Goal: Task Accomplishment & Management: Use online tool/utility

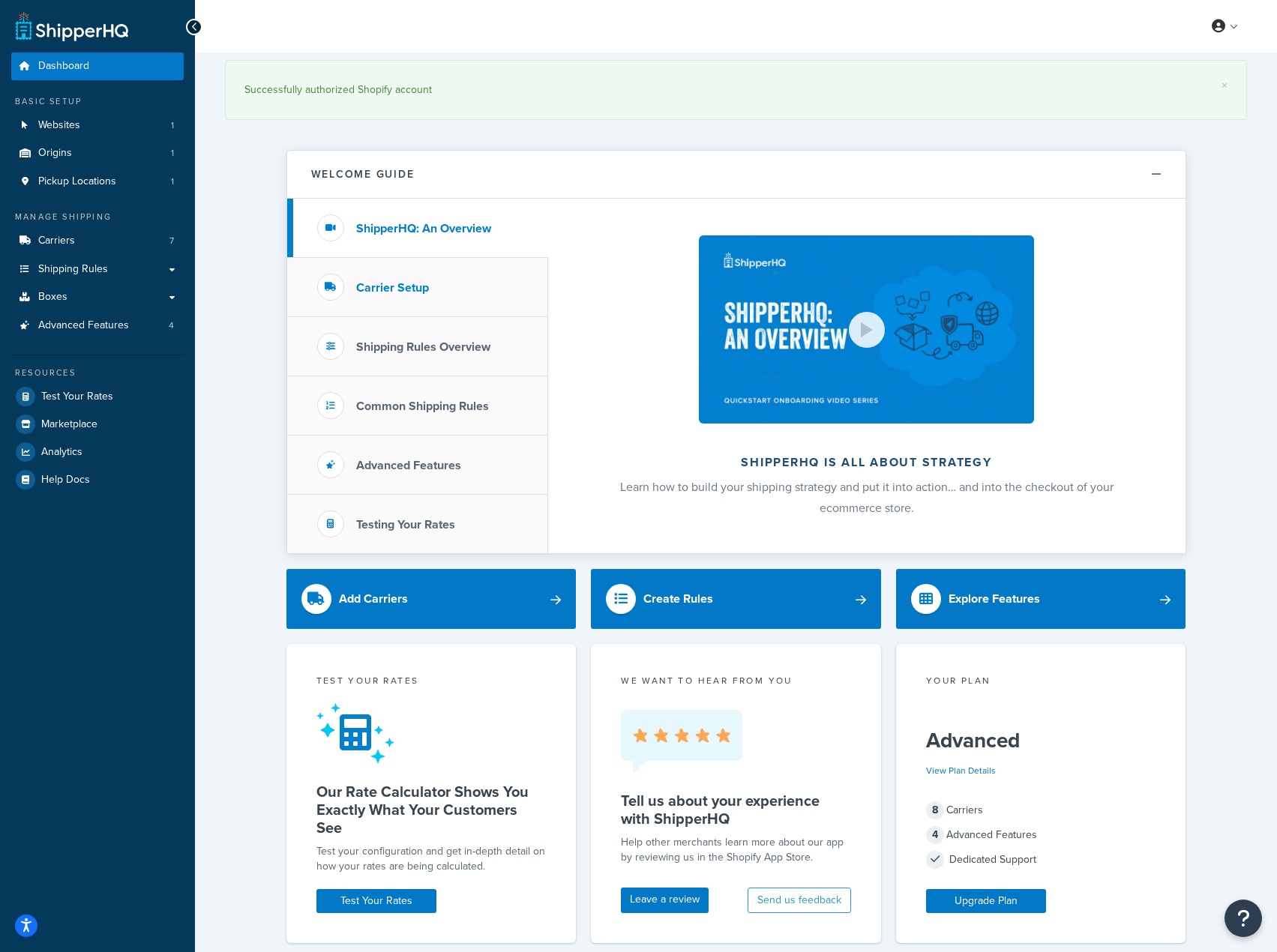
click at [407, 303] on li "Carrier Setup" at bounding box center [418, 287] width 261 height 60
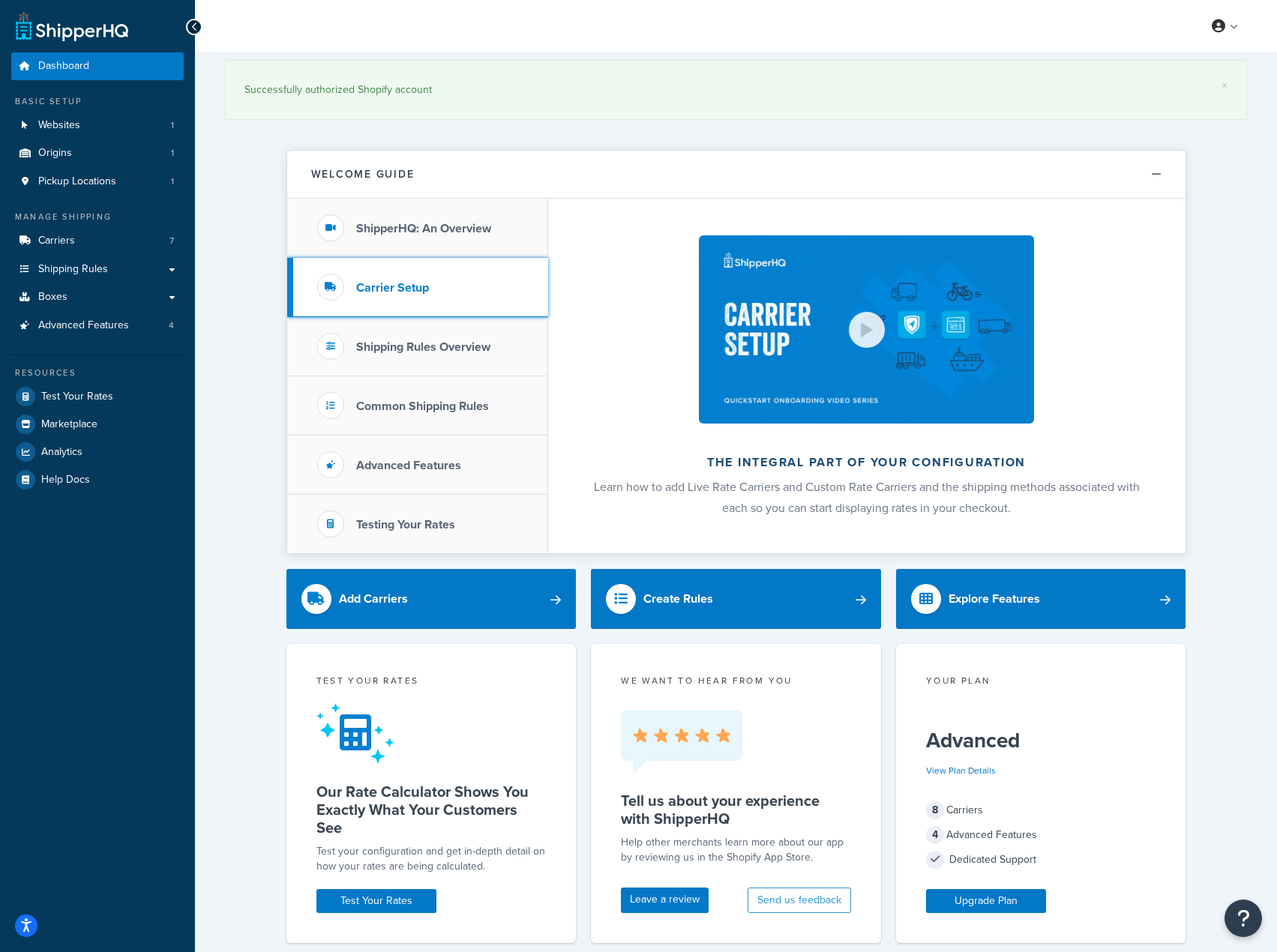
click at [405, 288] on h3 "Carrier Setup" at bounding box center [392, 287] width 73 height 14
click at [91, 234] on link "Carriers 7" at bounding box center [97, 241] width 173 height 28
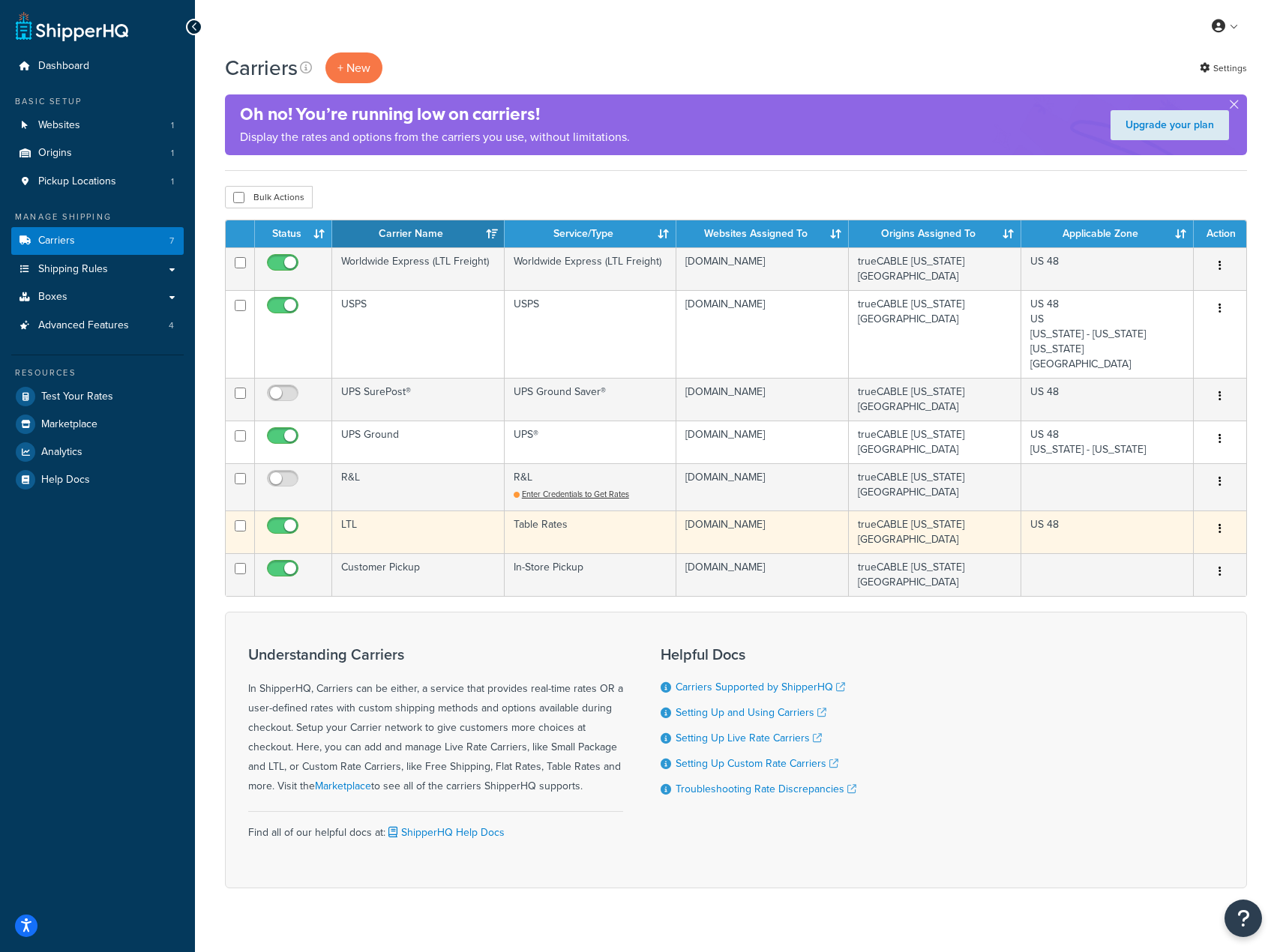
click at [378, 514] on td "LTL" at bounding box center [419, 532] width 173 height 43
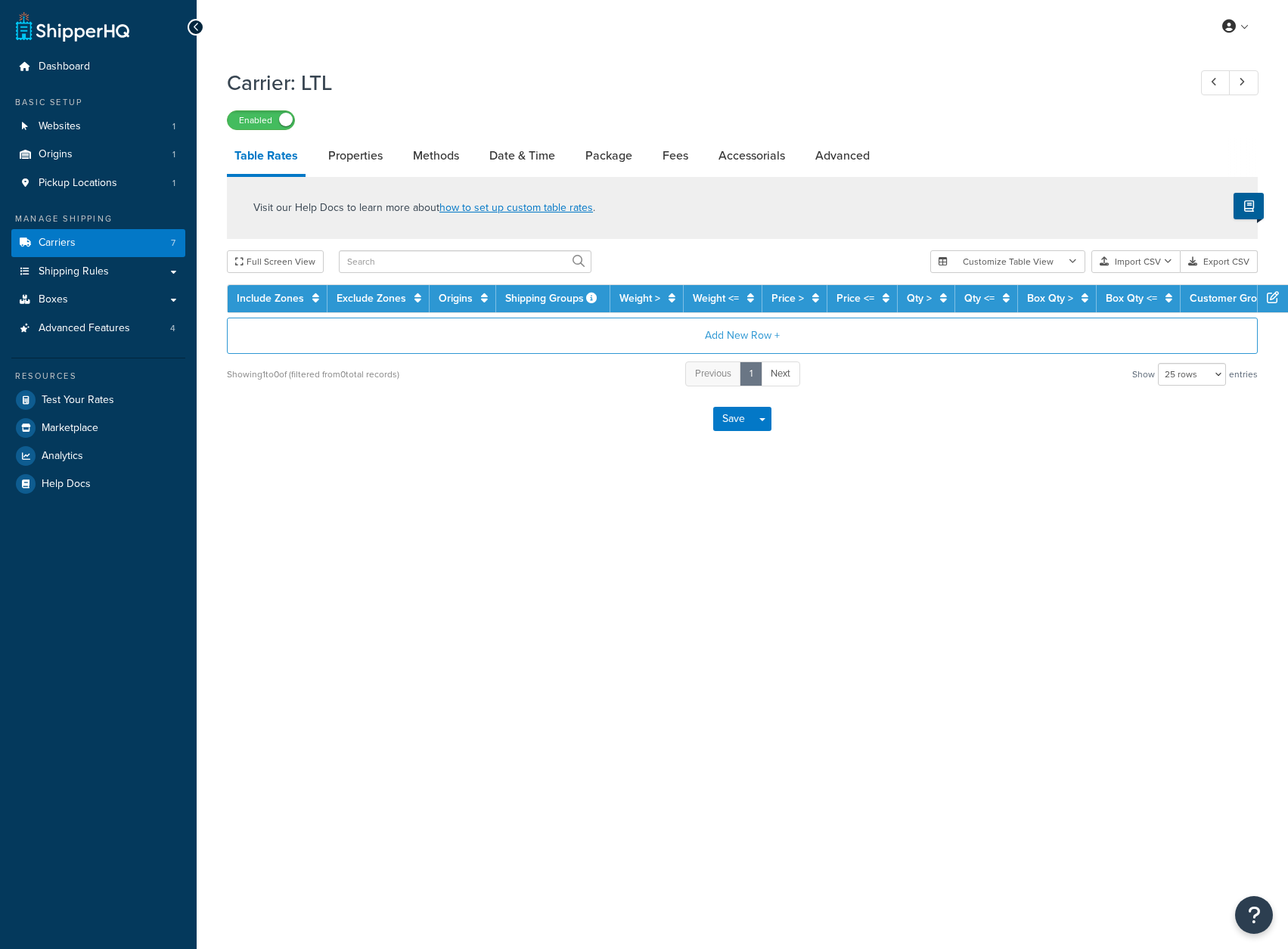
select select "25"
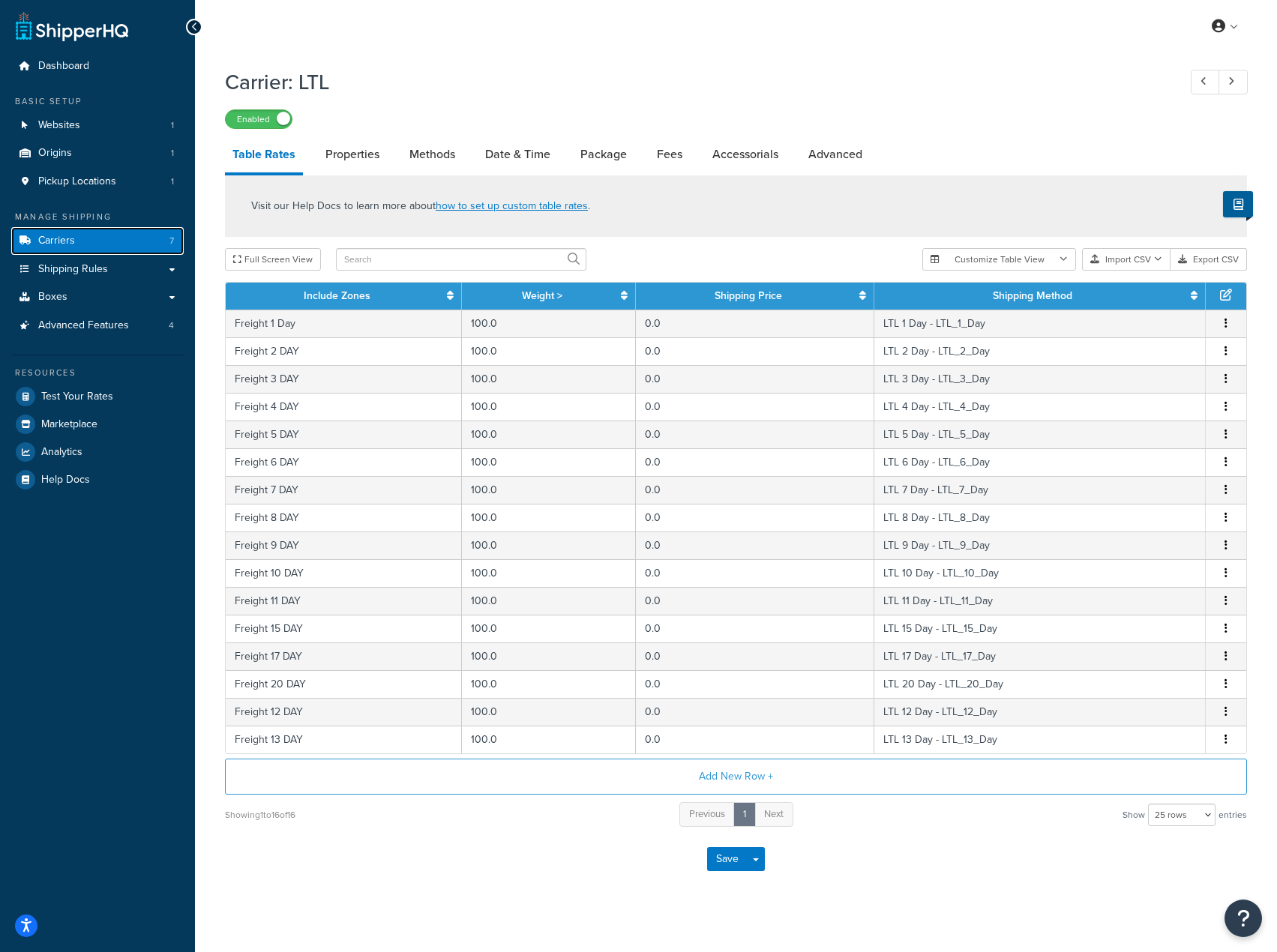
click at [41, 243] on span "Carriers" at bounding box center [57, 241] width 37 height 13
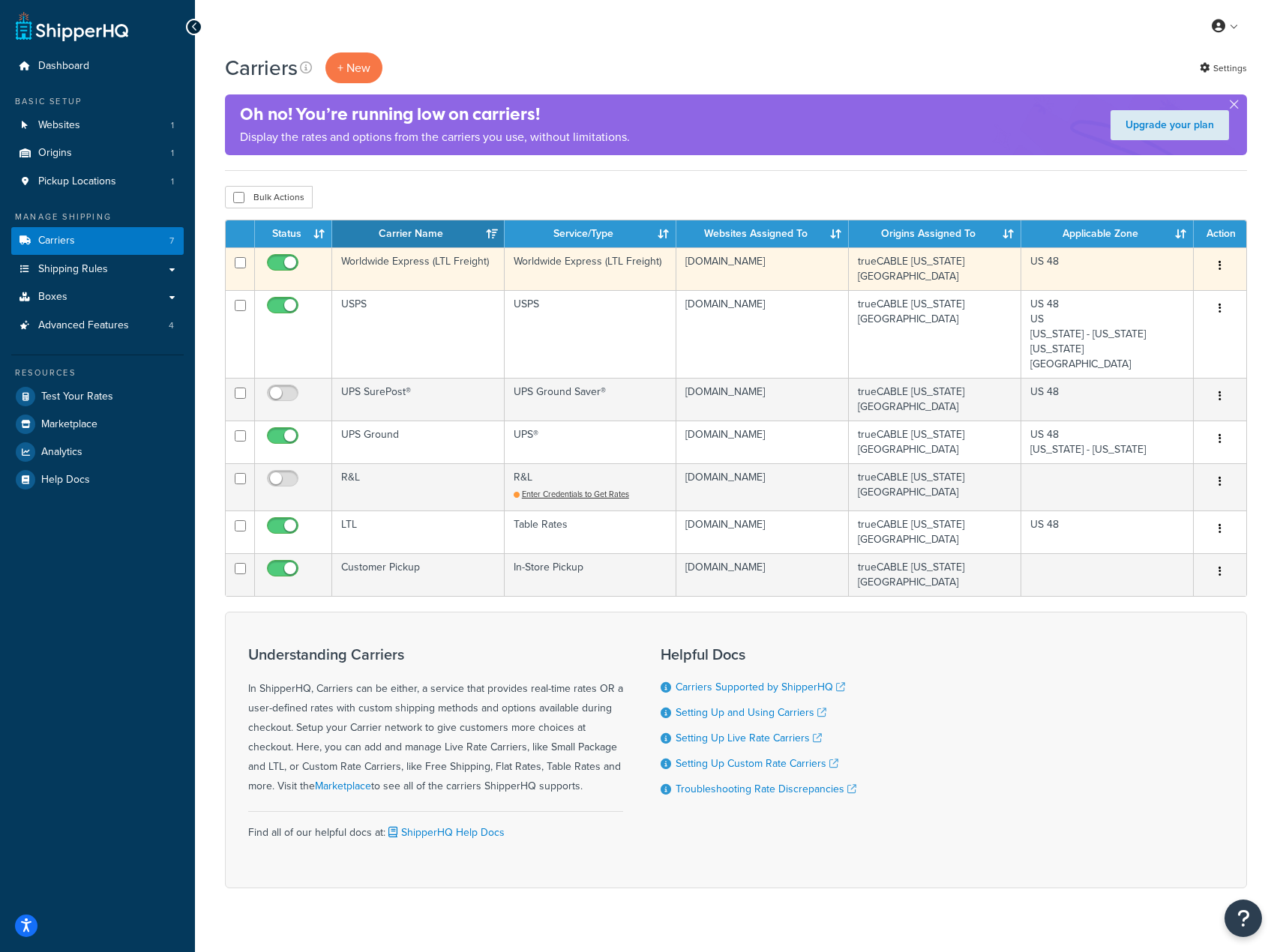
click at [486, 262] on td "Worldwide Express (LTL Freight)" at bounding box center [419, 269] width 173 height 43
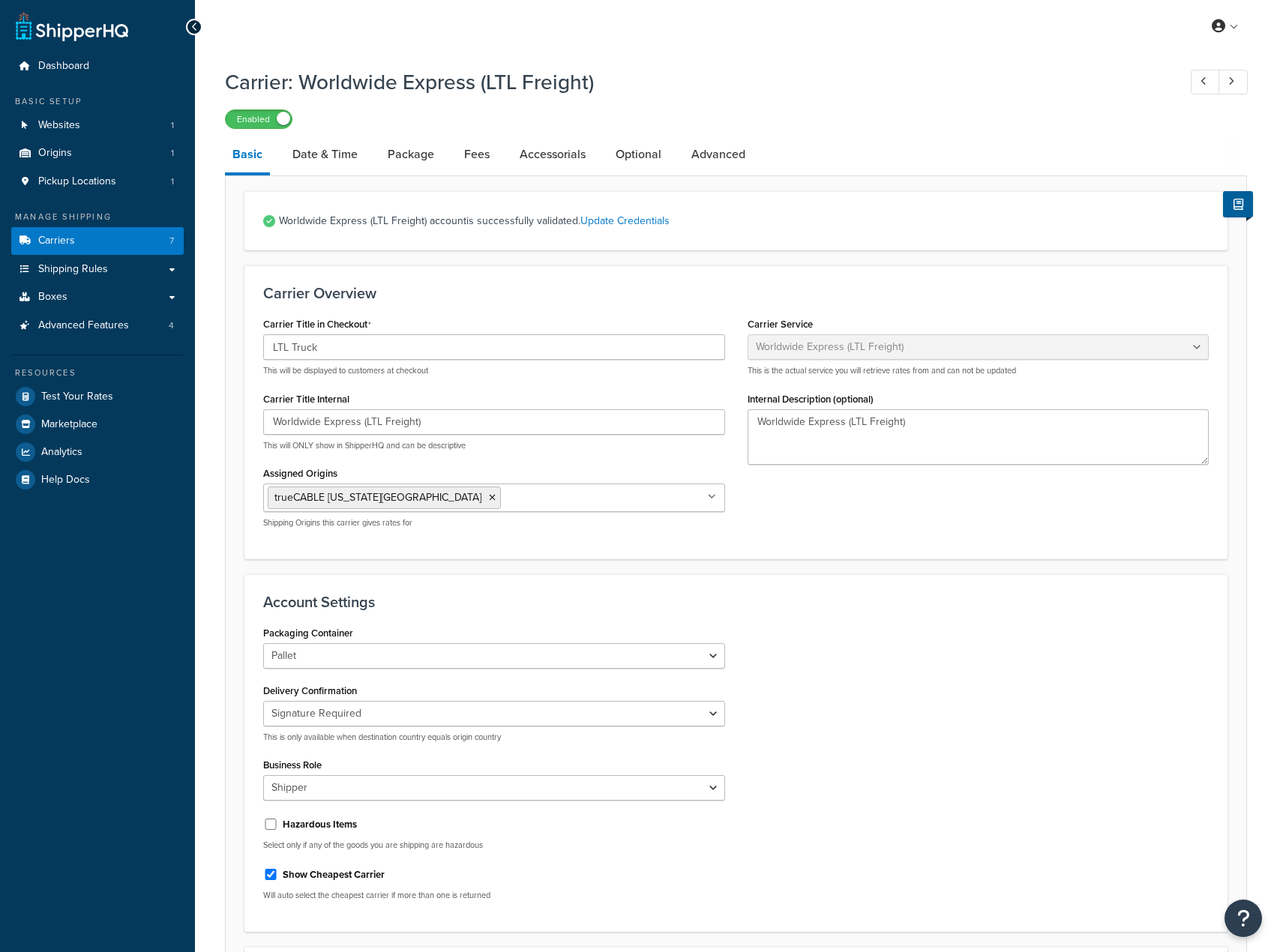
select select "worldwideExpressFreight"
select select "2"
click at [330, 158] on link "Date & Time" at bounding box center [324, 154] width 80 height 36
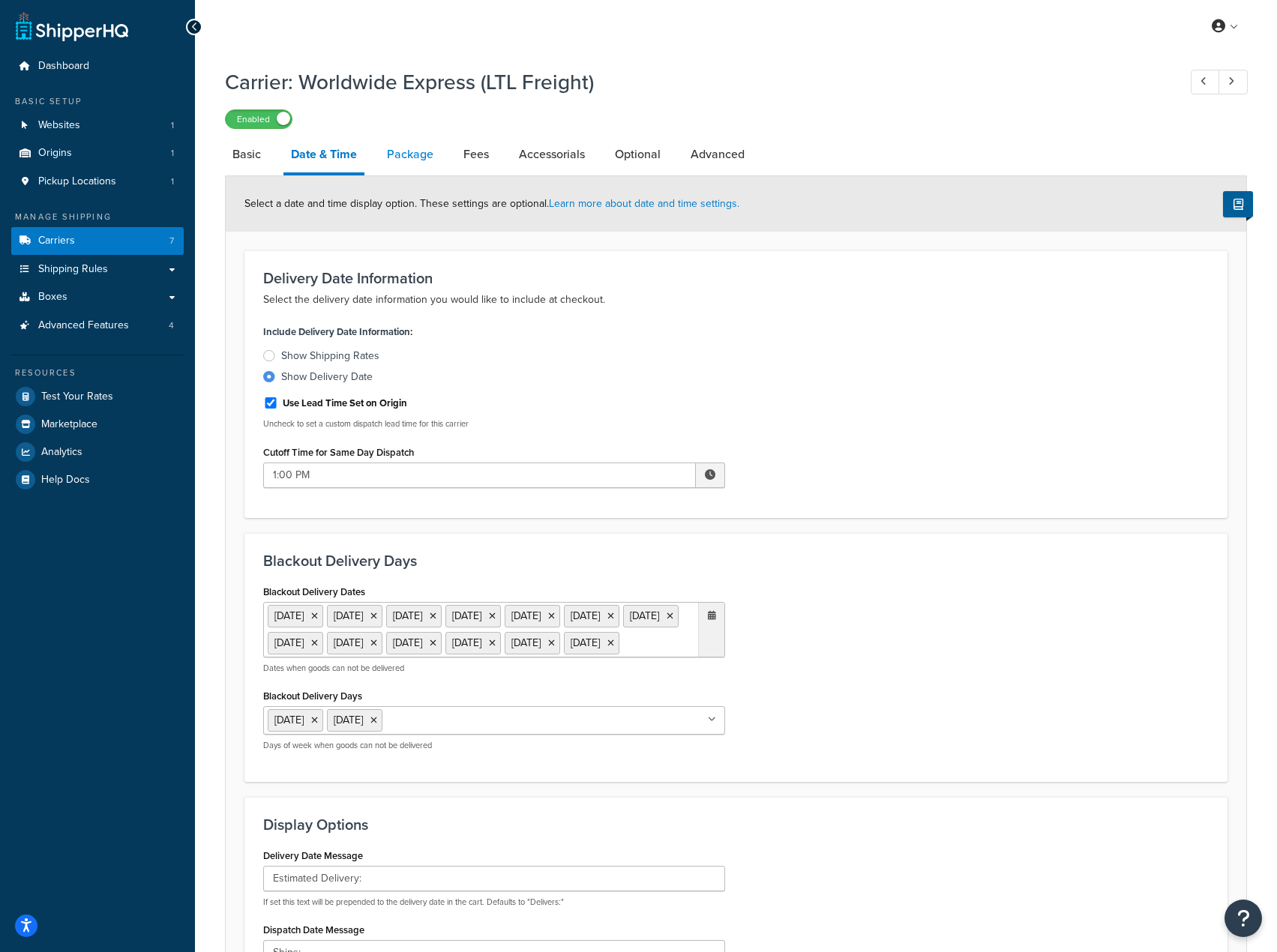
click at [423, 167] on link "Package" at bounding box center [409, 154] width 62 height 36
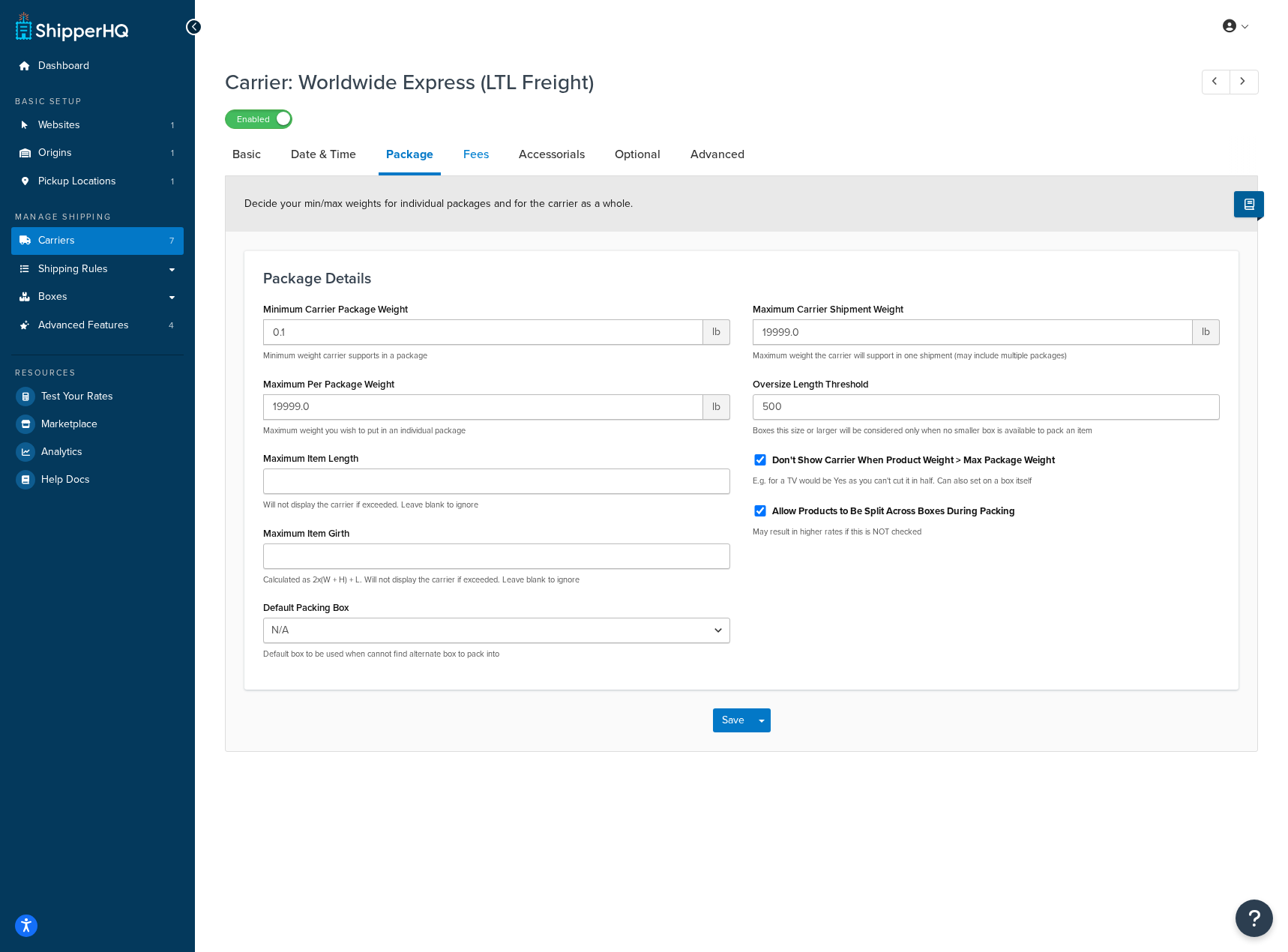
click at [478, 166] on link "Fees" at bounding box center [476, 154] width 40 height 36
select select "AFTER"
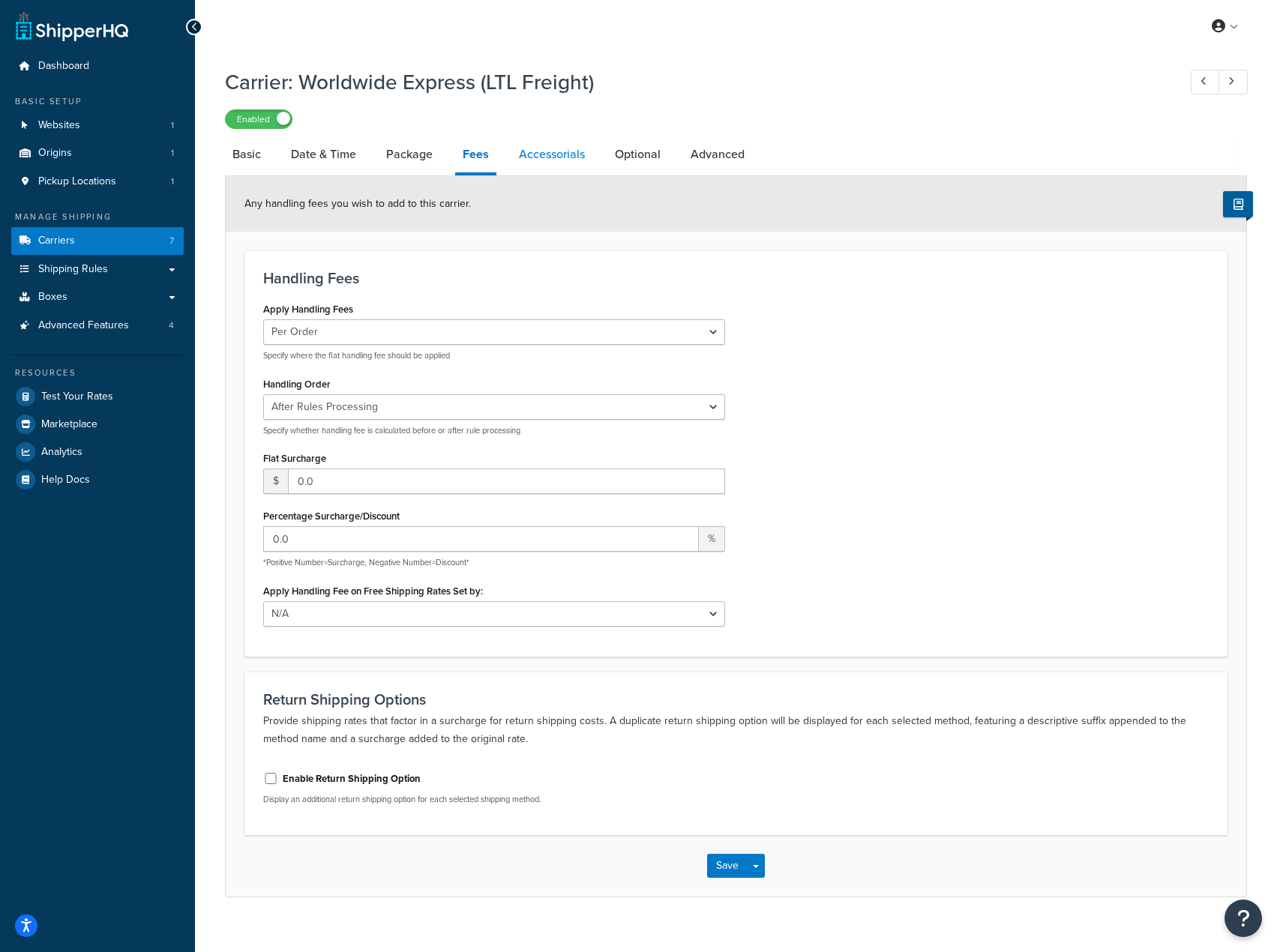
click at [539, 141] on link "Accessorials" at bounding box center [552, 154] width 81 height 36
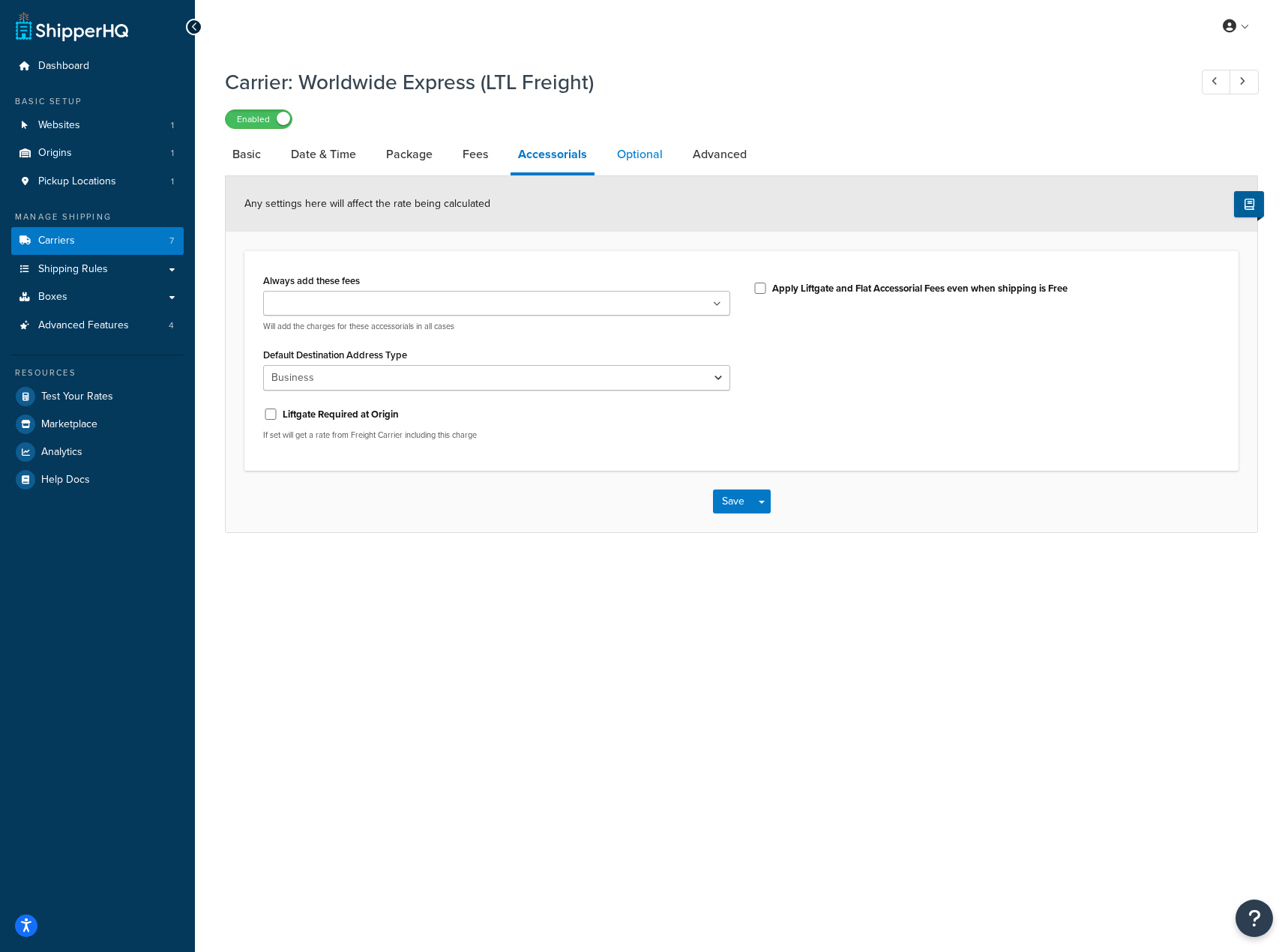
click at [633, 162] on link "Optional" at bounding box center [640, 154] width 61 height 36
select select "70"
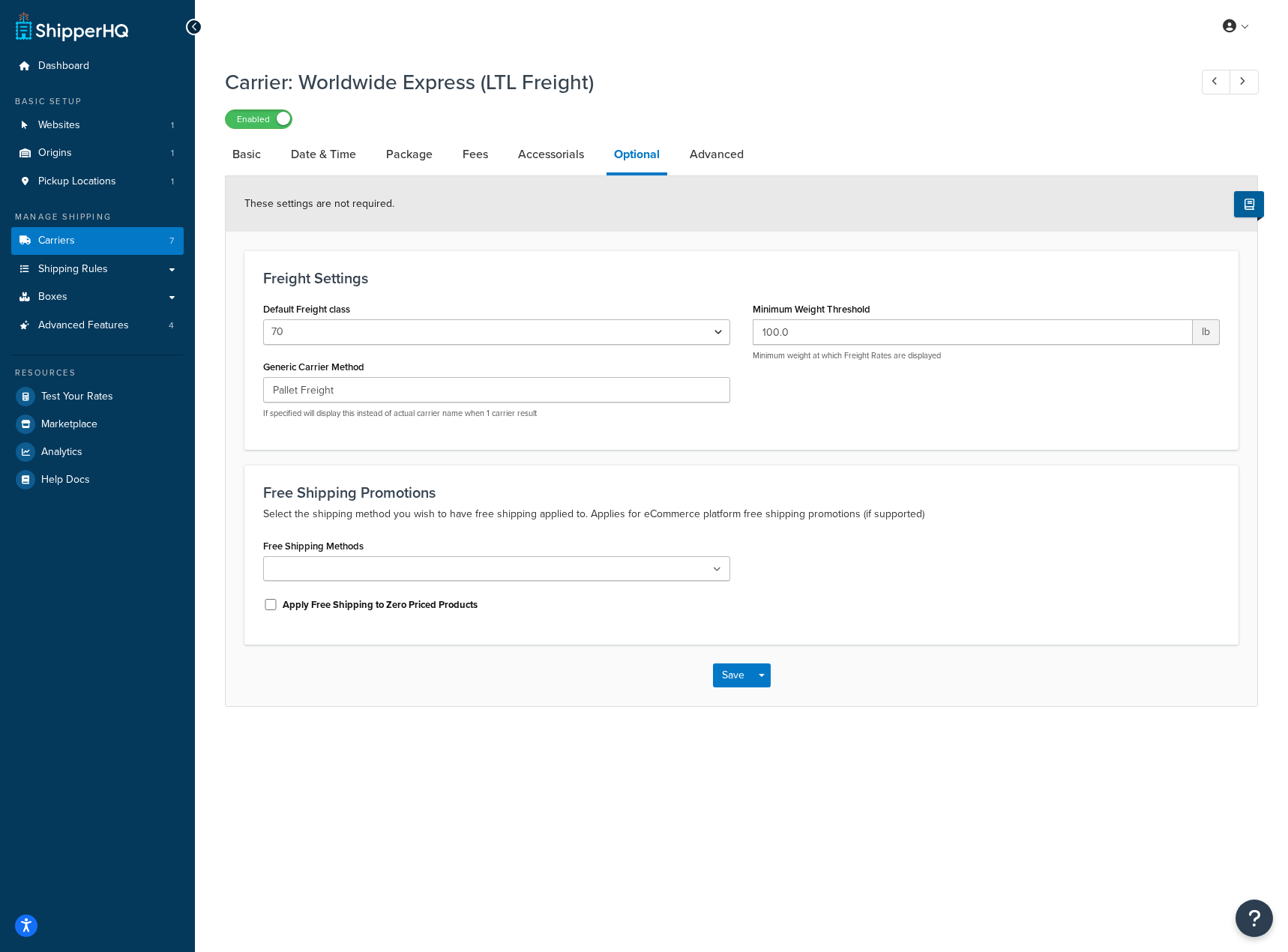
click at [678, 162] on li "Optional" at bounding box center [644, 156] width 75 height 39
click at [700, 167] on link "Advanced" at bounding box center [716, 154] width 69 height 36
select select "false"
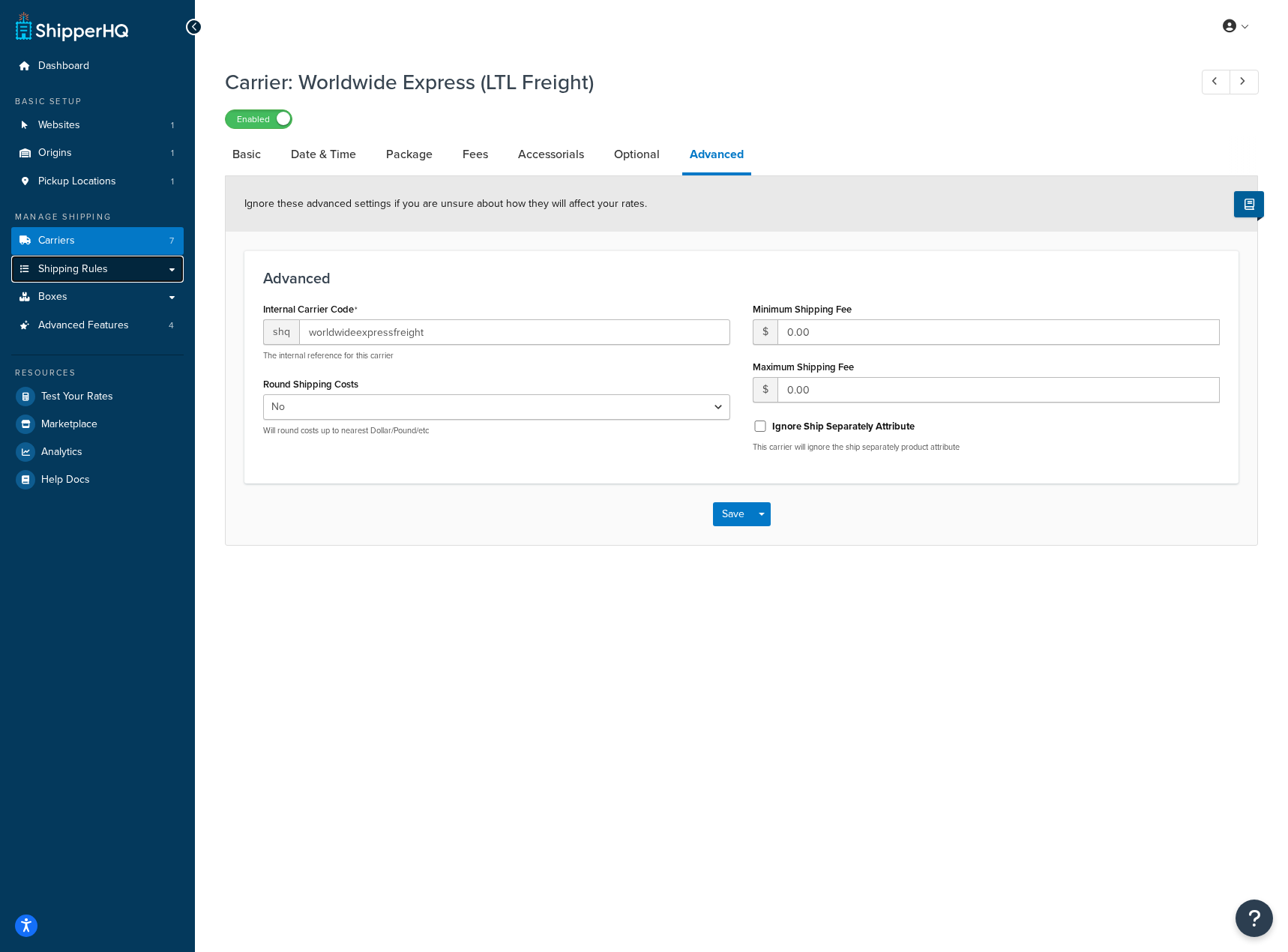
click at [80, 258] on link "Shipping Rules" at bounding box center [97, 270] width 173 height 28
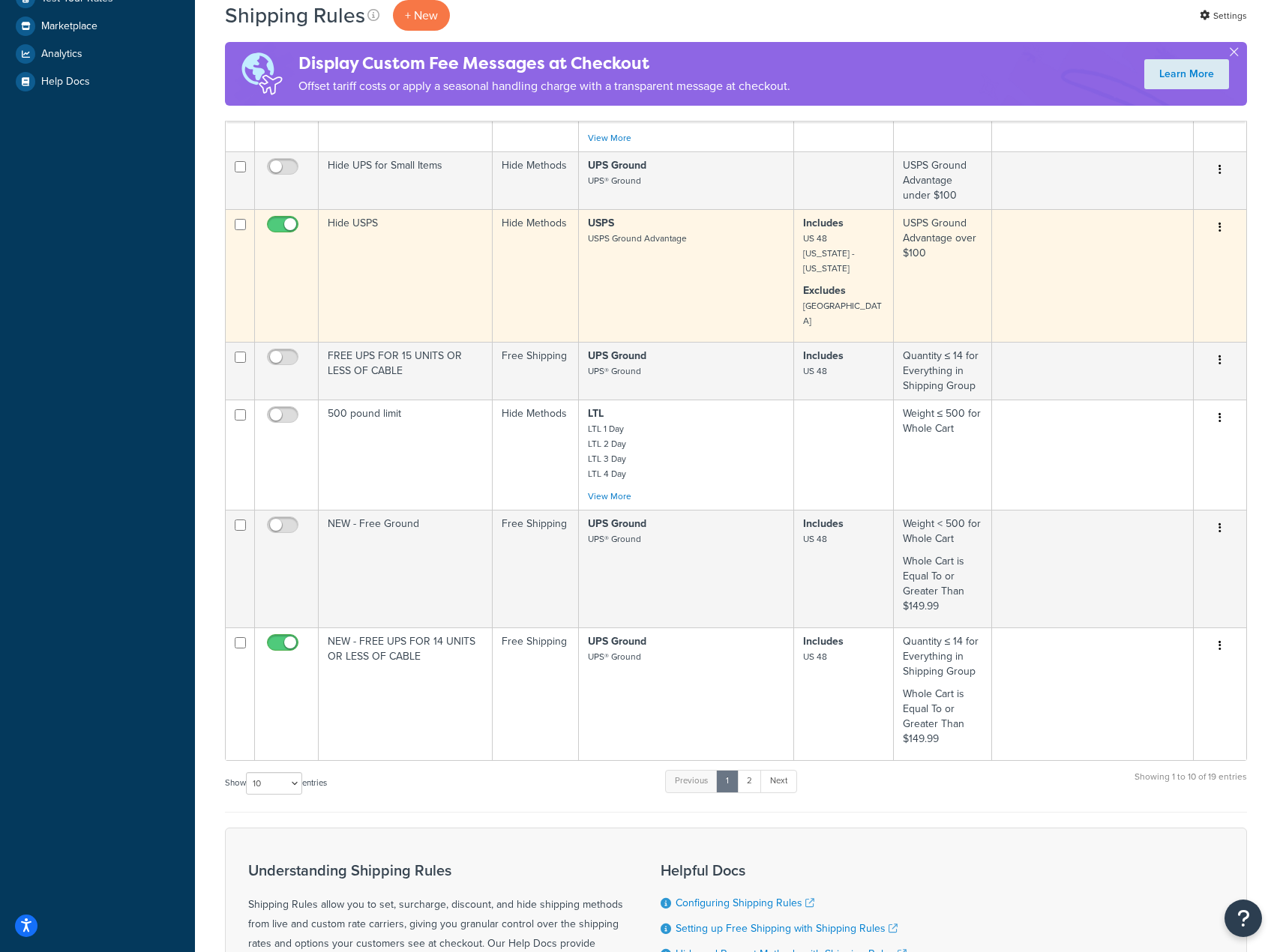
scroll to position [525, 0]
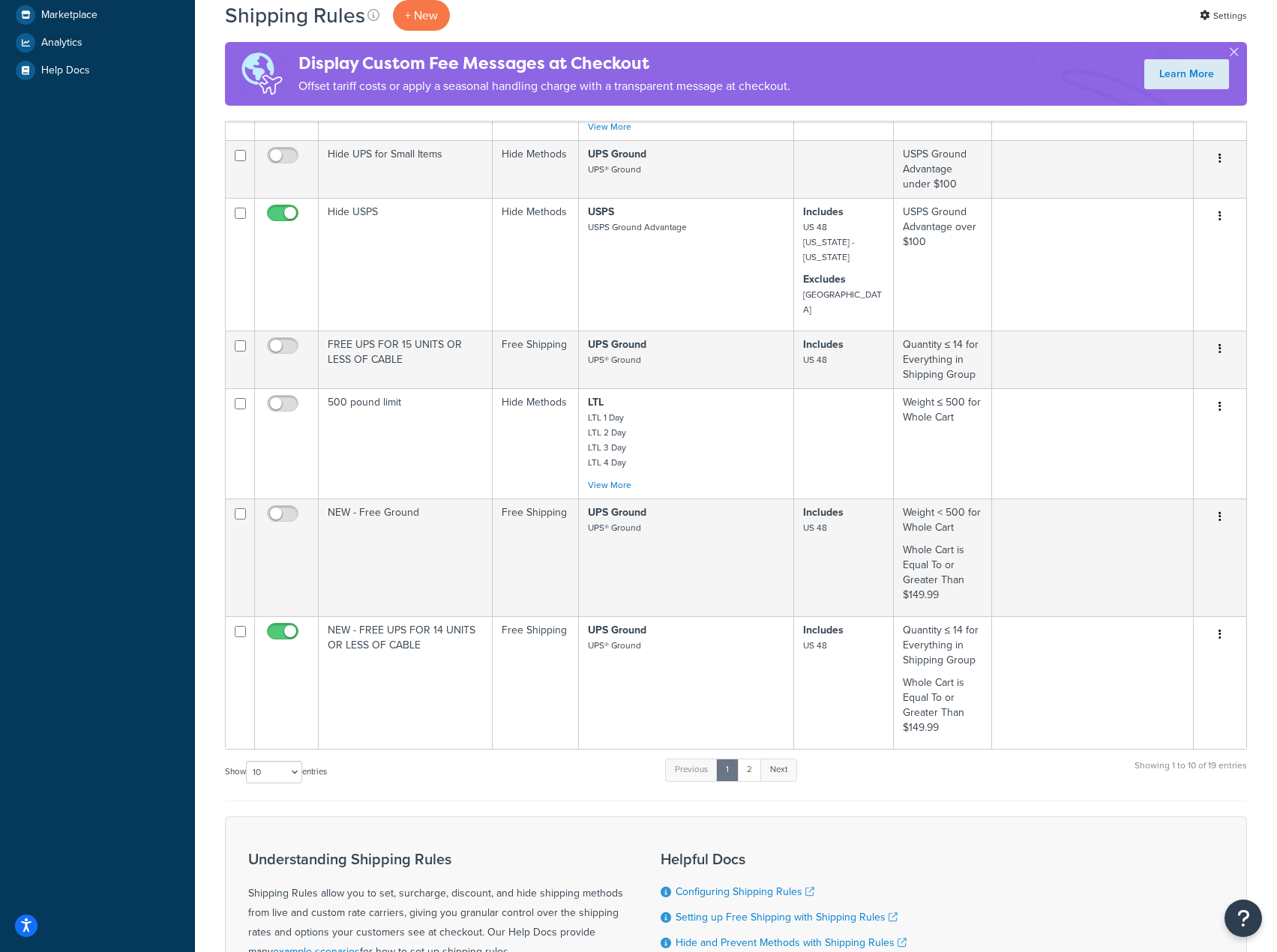
drag, startPoint x: 806, startPoint y: 722, endPoint x: 798, endPoint y: 724, distance: 8.2
click at [806, 757] on div "Show 10 15 25 50 100 1000 entries Previous 1 2 Next Showing 1 to 10 of 19 entri…" at bounding box center [735, 779] width 1022 height 44
click at [792, 759] on link "Next" at bounding box center [779, 770] width 37 height 23
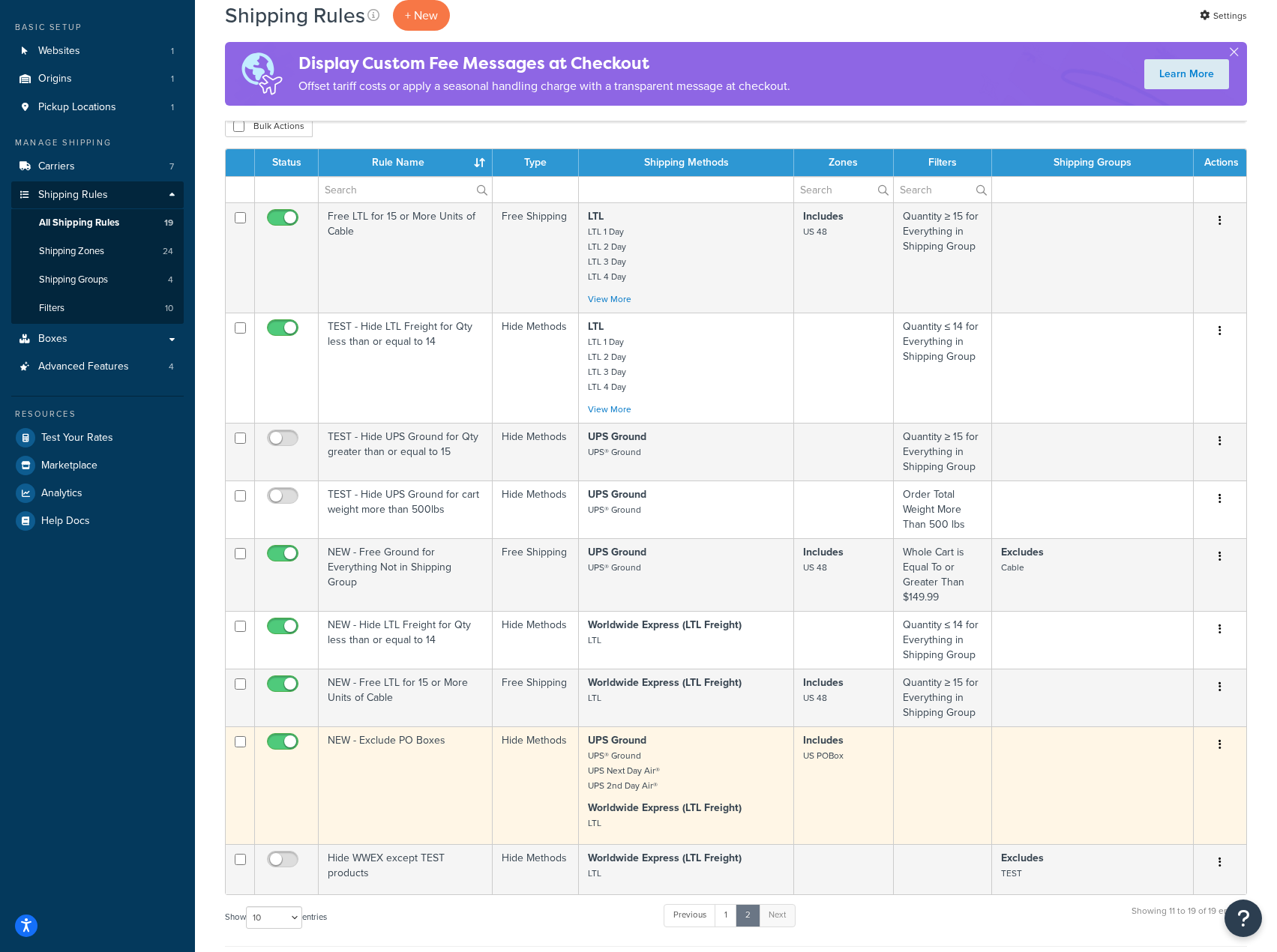
scroll to position [73, 0]
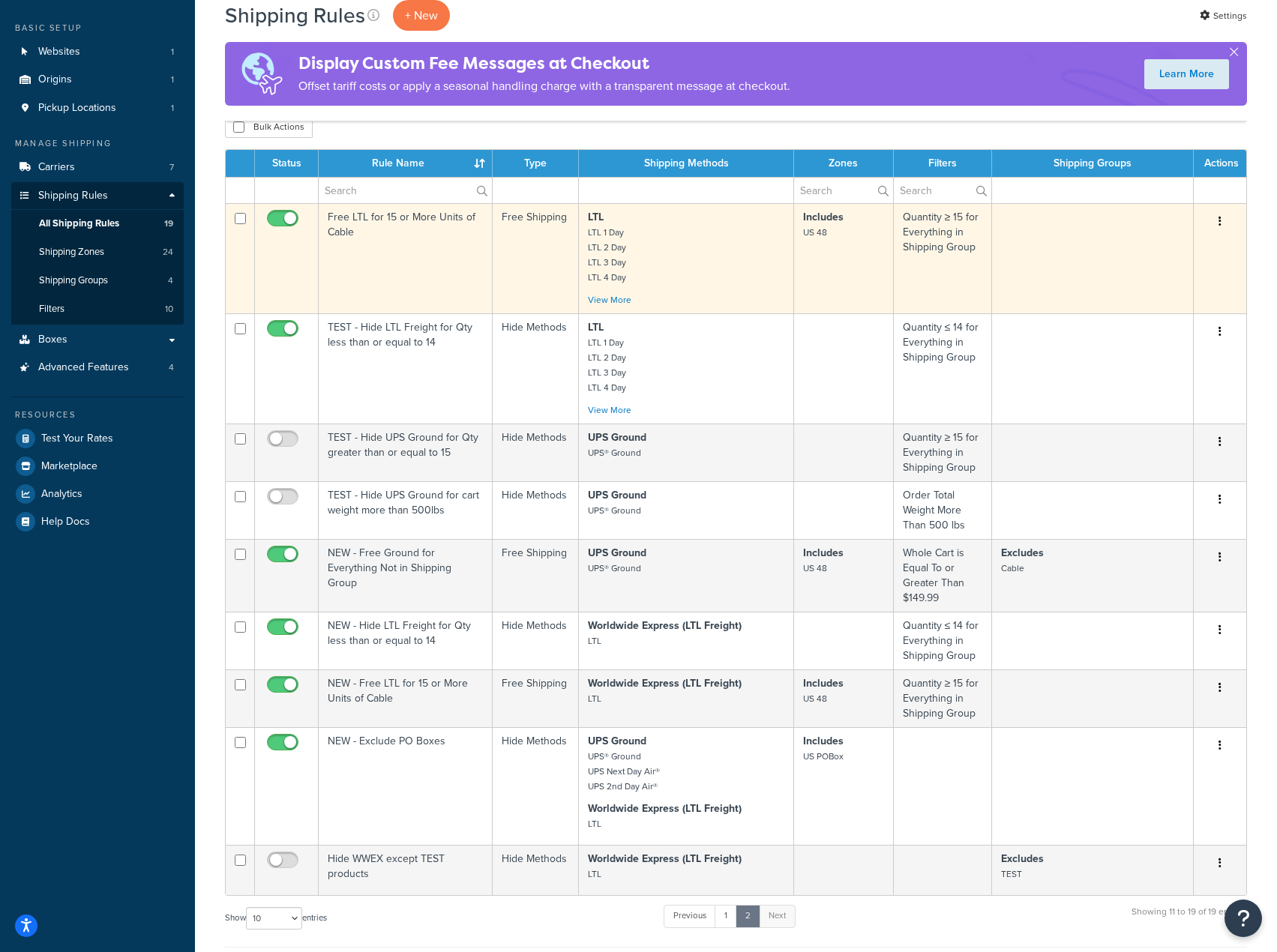
click at [388, 260] on td "Free LTL for 15 or More Units of Cable" at bounding box center [405, 258] width 174 height 110
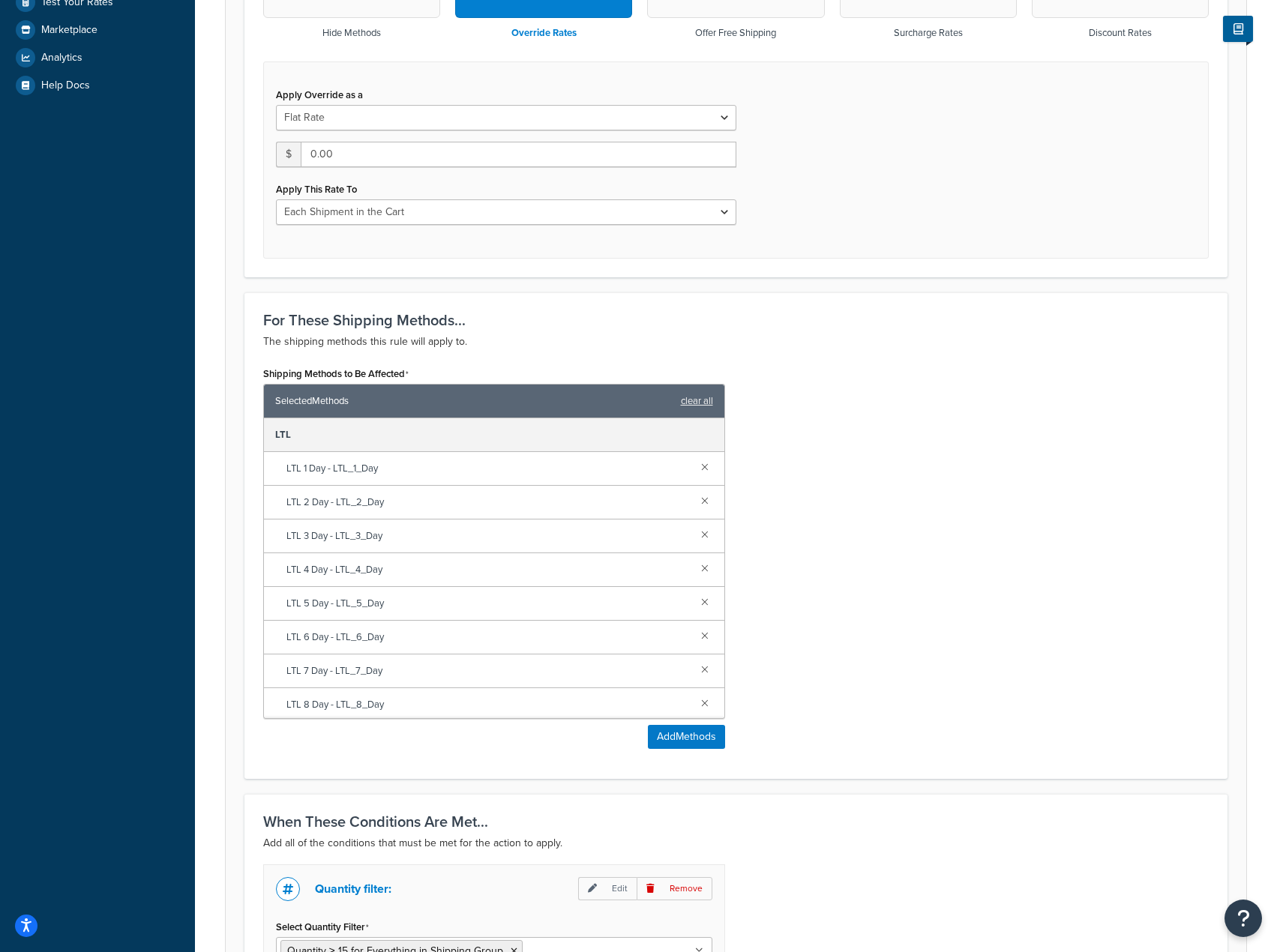
scroll to position [225, 0]
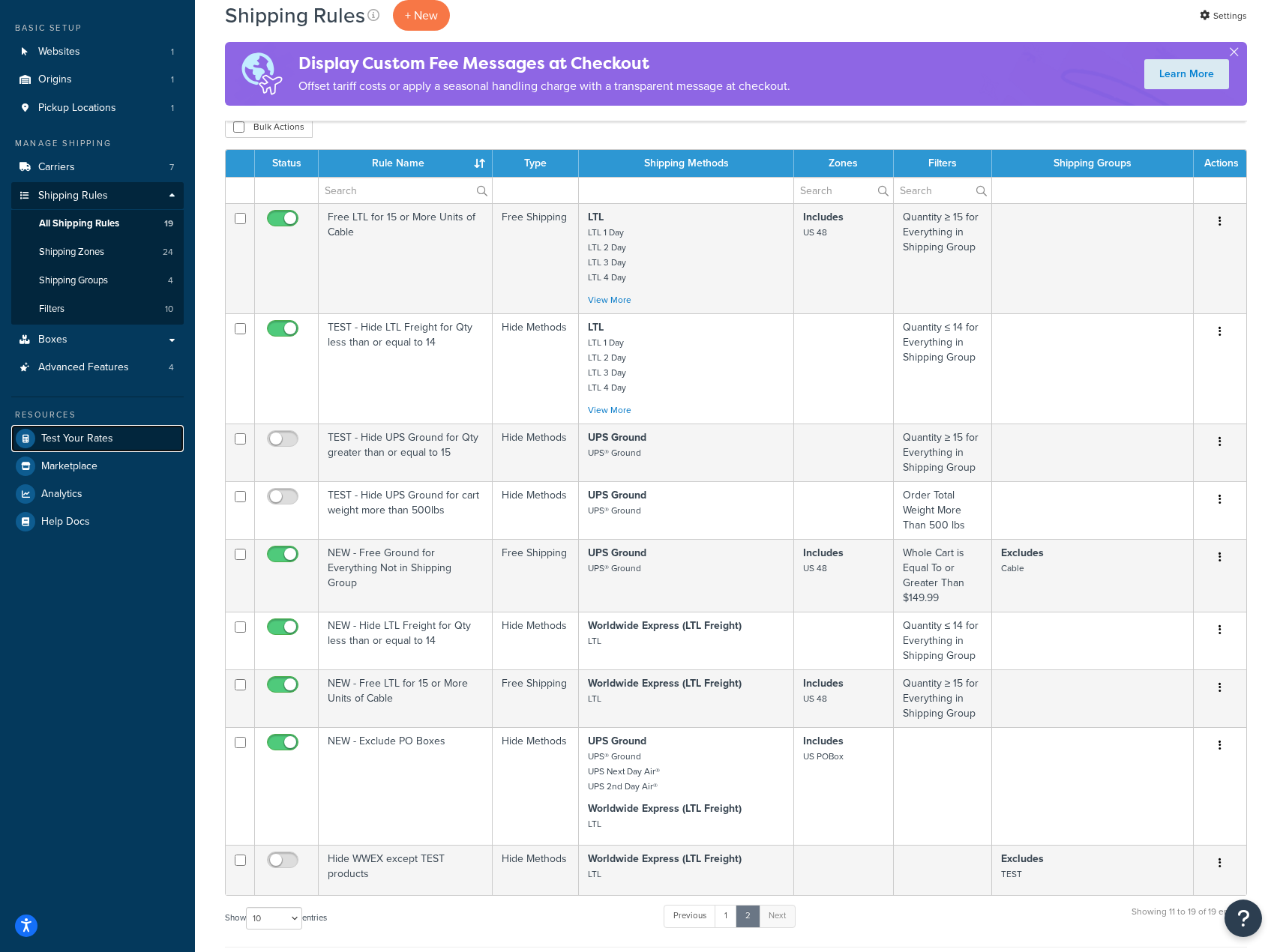
click at [92, 428] on link "Test Your Rates" at bounding box center [97, 438] width 173 height 27
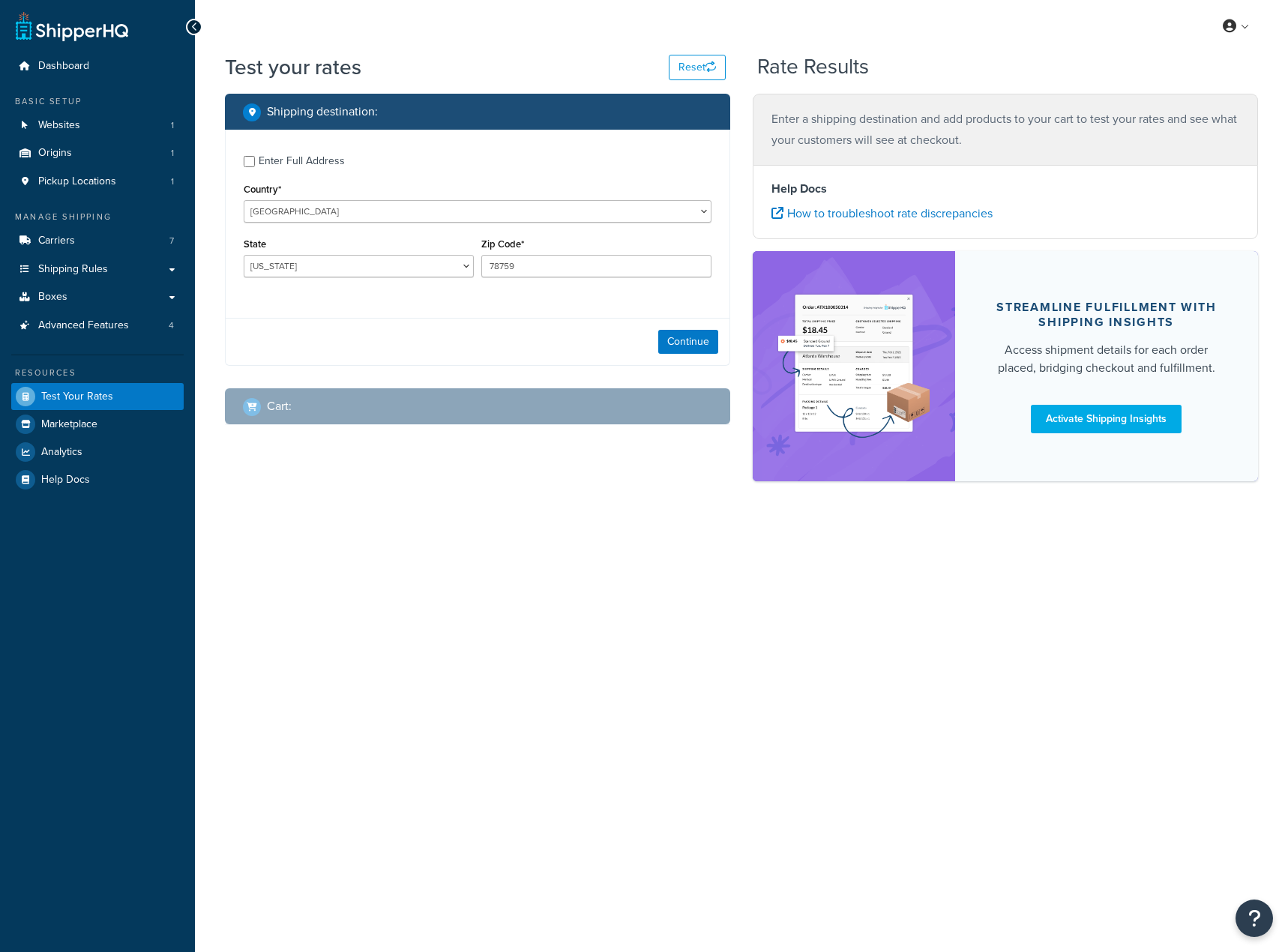
select select "[GEOGRAPHIC_DATA]"
click at [249, 162] on input "Enter Full Address" at bounding box center [249, 162] width 11 height 11
checkbox input "true"
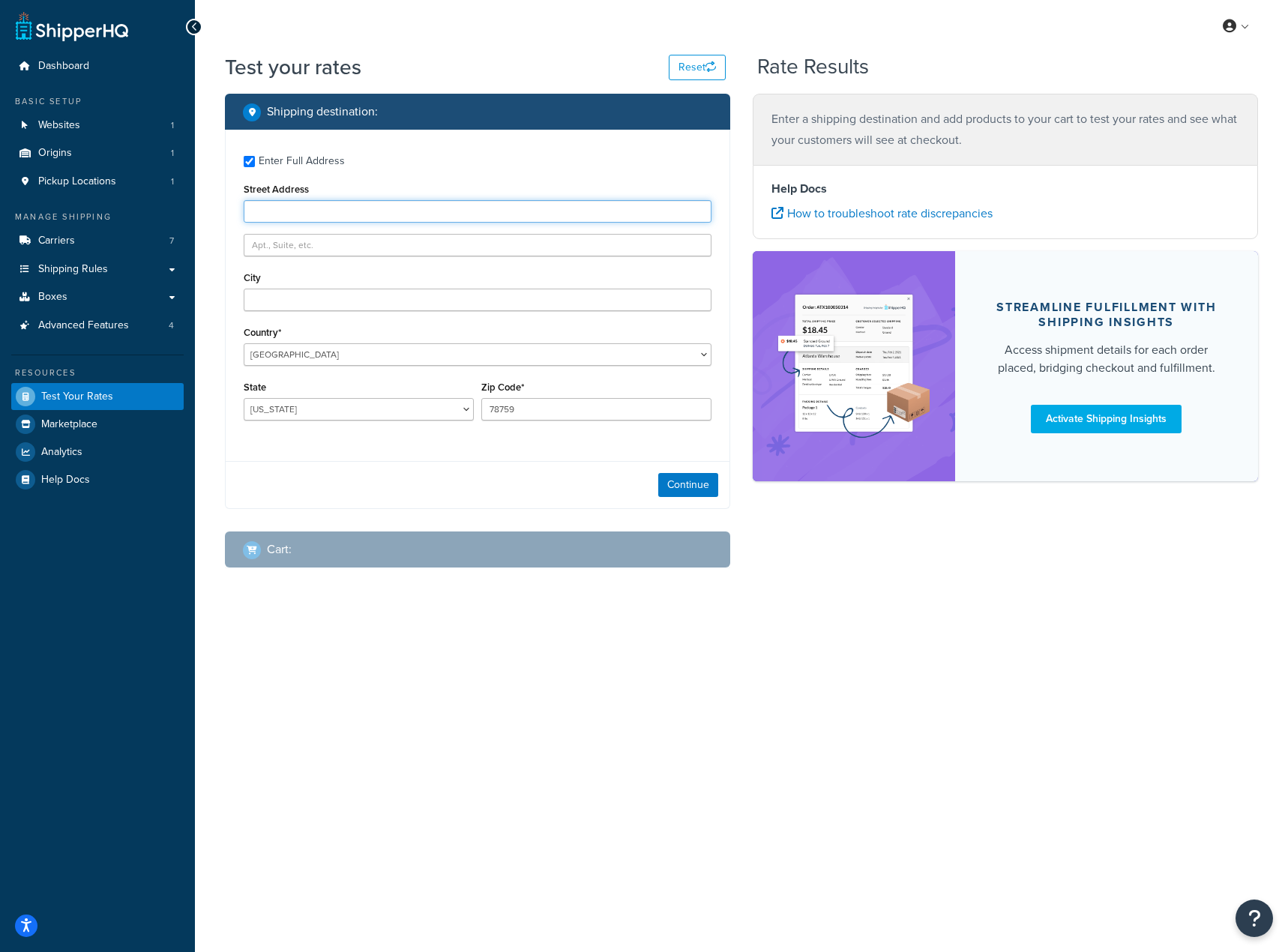
click at [315, 203] on input "Street Address" at bounding box center [477, 211] width 468 height 23
paste input "[STREET_ADDRESS]"
type input "[STREET_ADDRESS]"
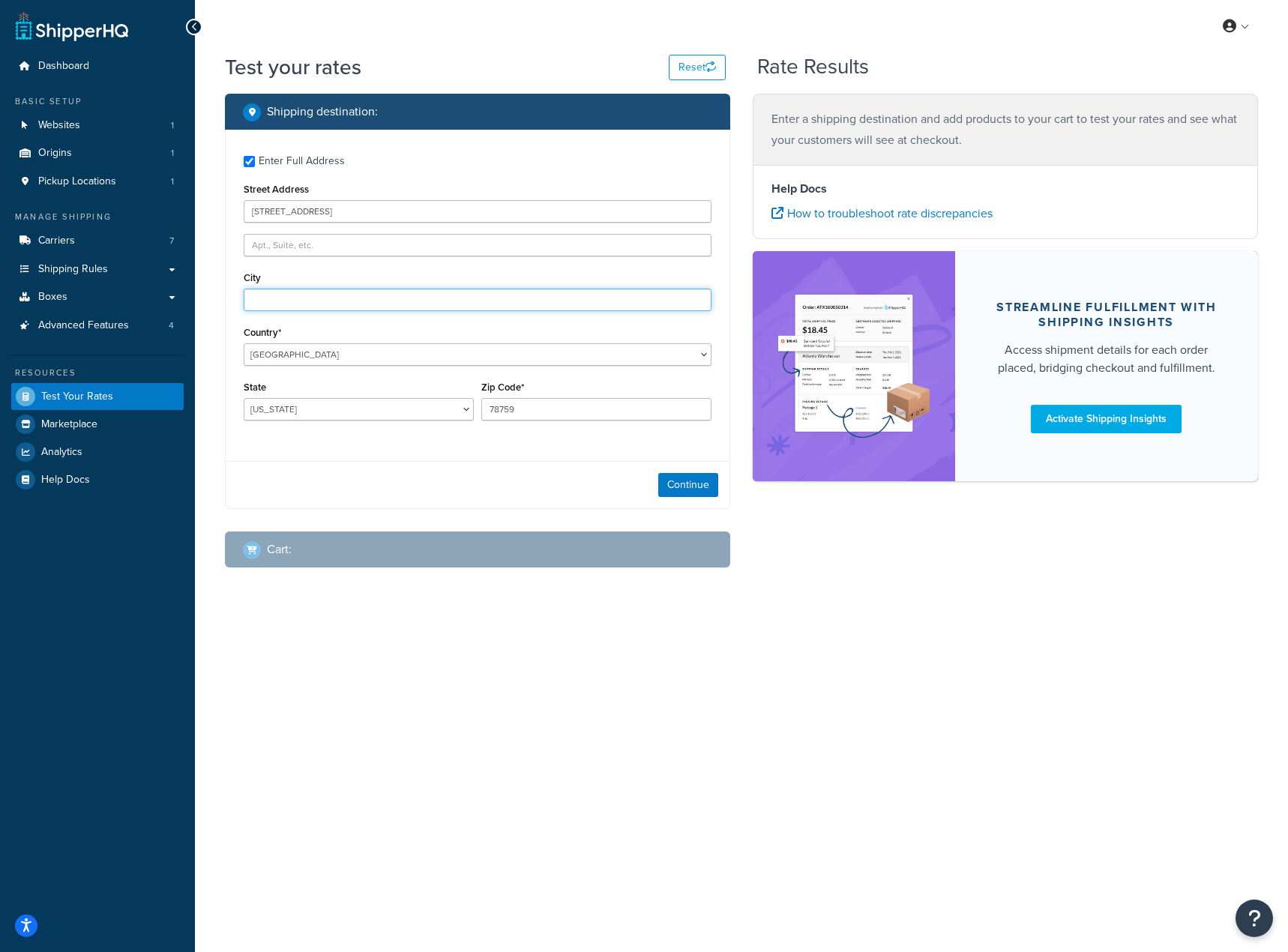
click at [318, 304] on input "City" at bounding box center [477, 299] width 468 height 23
paste input "[PERSON_NAME]"
type input "[PERSON_NAME]"
click at [311, 411] on select "[US_STATE] [US_STATE] [US_STATE] [US_STATE] [US_STATE] Armed Forces Americas Ar…" at bounding box center [358, 409] width 230 height 23
select select "SC"
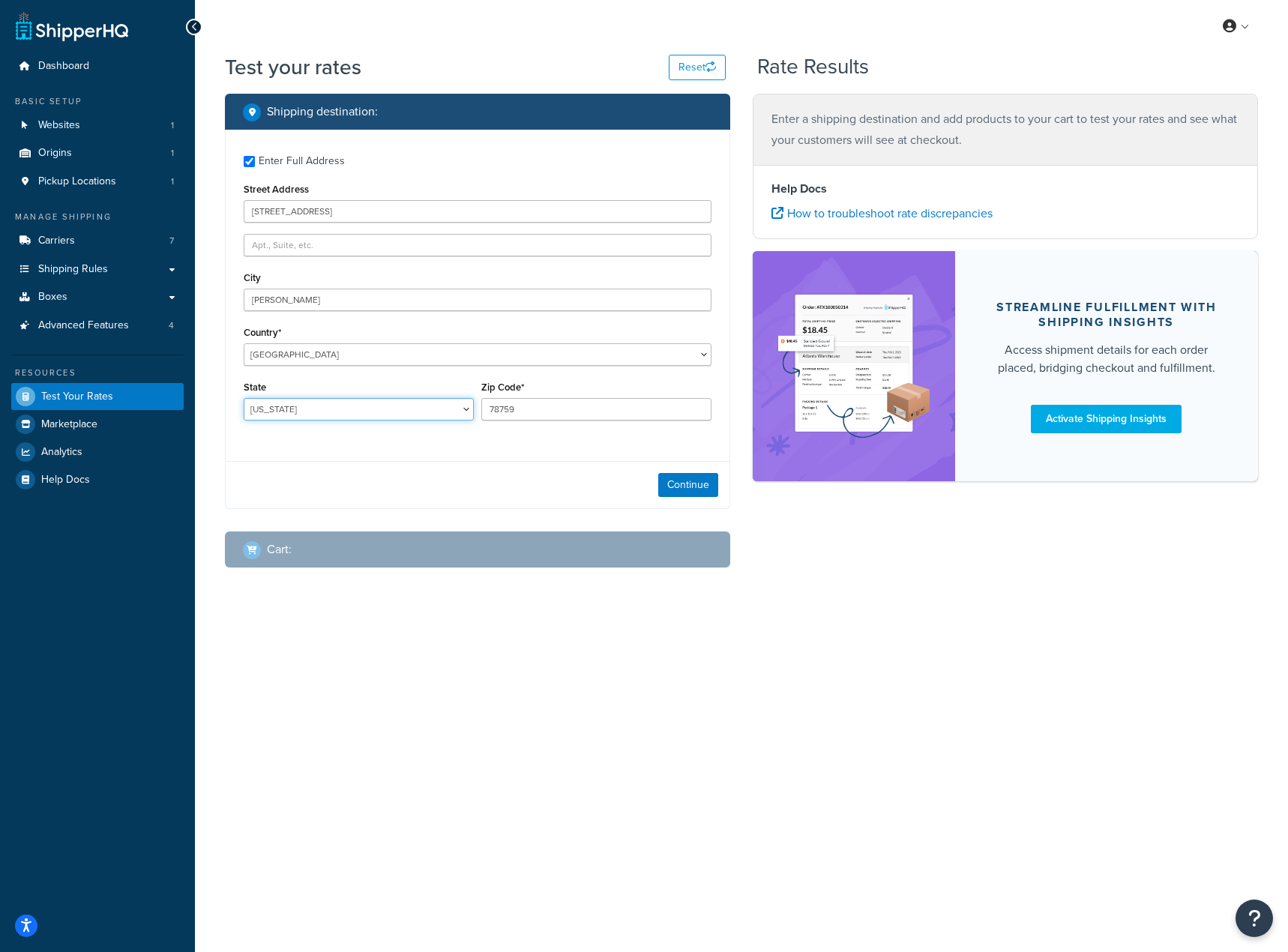
click at [243, 399] on select "[US_STATE] [US_STATE] [US_STATE] [US_STATE] [US_STATE] Armed Forces Americas Ar…" at bounding box center [358, 409] width 230 height 23
drag, startPoint x: 490, startPoint y: 404, endPoint x: 427, endPoint y: 404, distance: 63.0
click at [427, 404] on div "State [US_STATE] [US_STATE] [US_STATE] [US_STATE] [US_STATE] Armed Forces Ameri…" at bounding box center [477, 405] width 476 height 55
paste input "29410"
type input "29410"
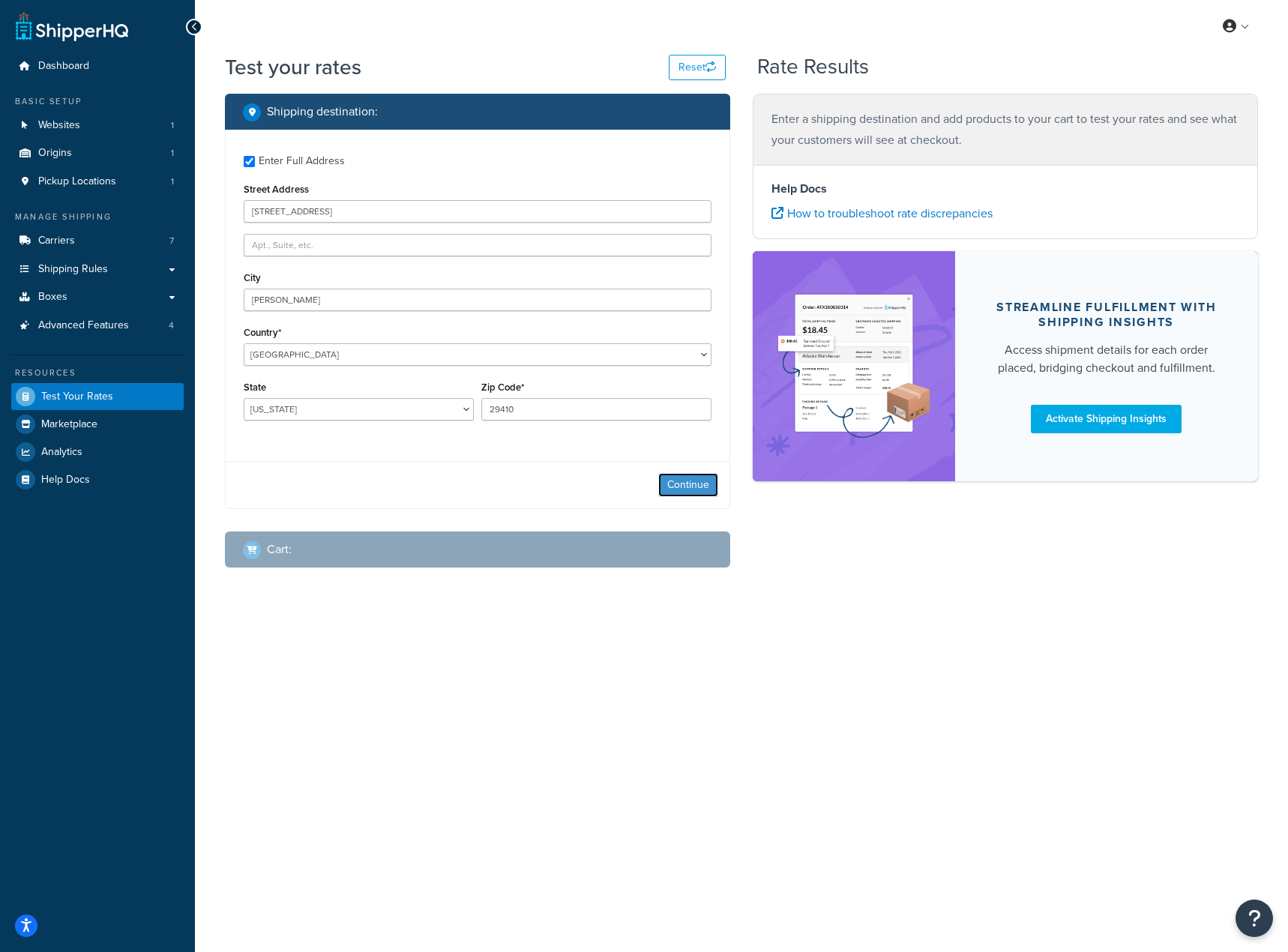
click at [678, 482] on button "Continue" at bounding box center [688, 485] width 60 height 24
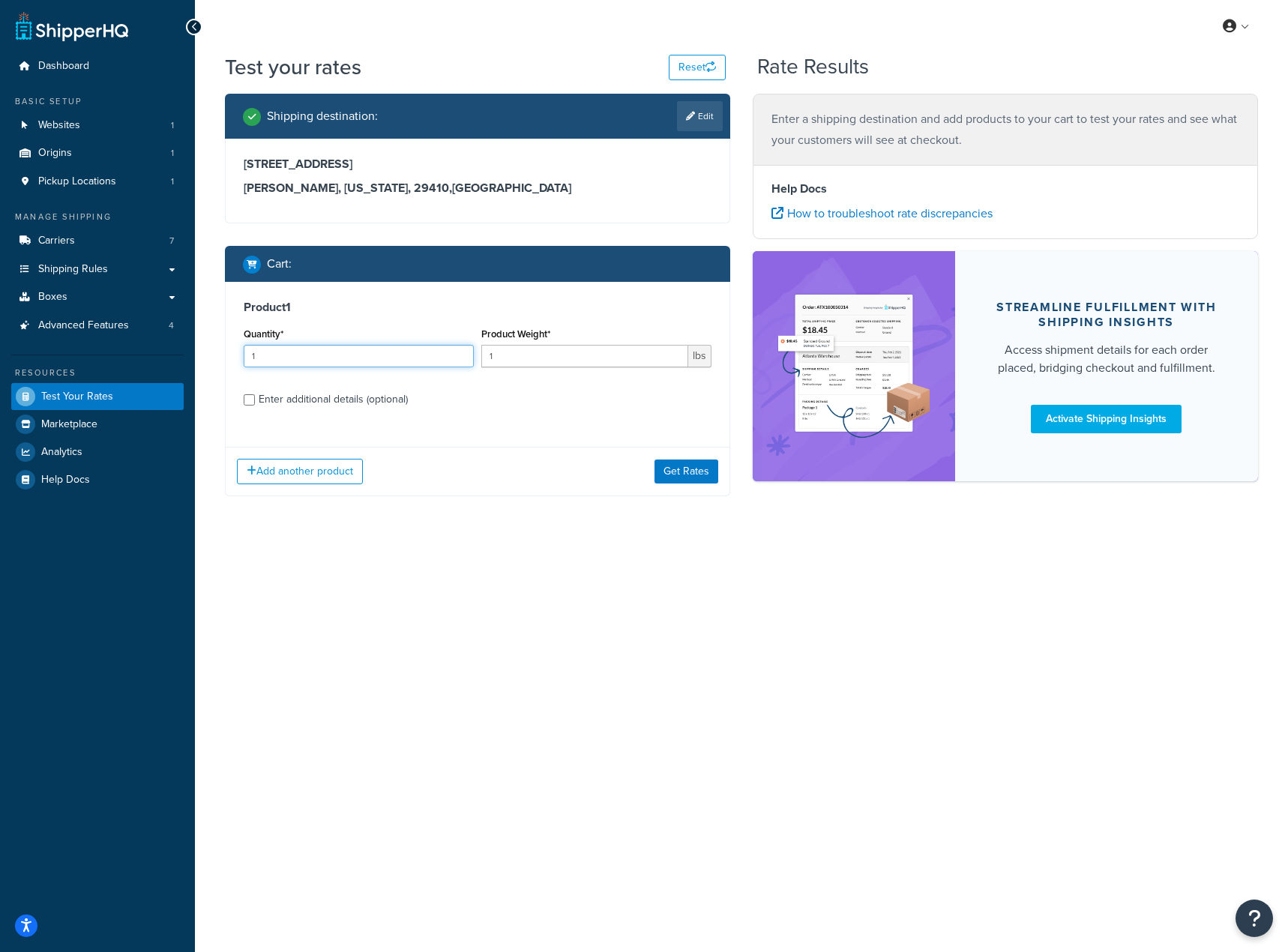
drag, startPoint x: 276, startPoint y: 359, endPoint x: 205, endPoint y: 362, distance: 71.1
click at [206, 359] on div "Test your rates Reset Rate Results Shipping destination : Edit [STREET_ADDRESS]…" at bounding box center [741, 304] width 1093 height 504
type input "15"
drag, startPoint x: 498, startPoint y: 354, endPoint x: 450, endPoint y: 359, distance: 48.3
click at [452, 359] on div "Quantity* 15 Product Weight* 1 lbs" at bounding box center [477, 352] width 476 height 55
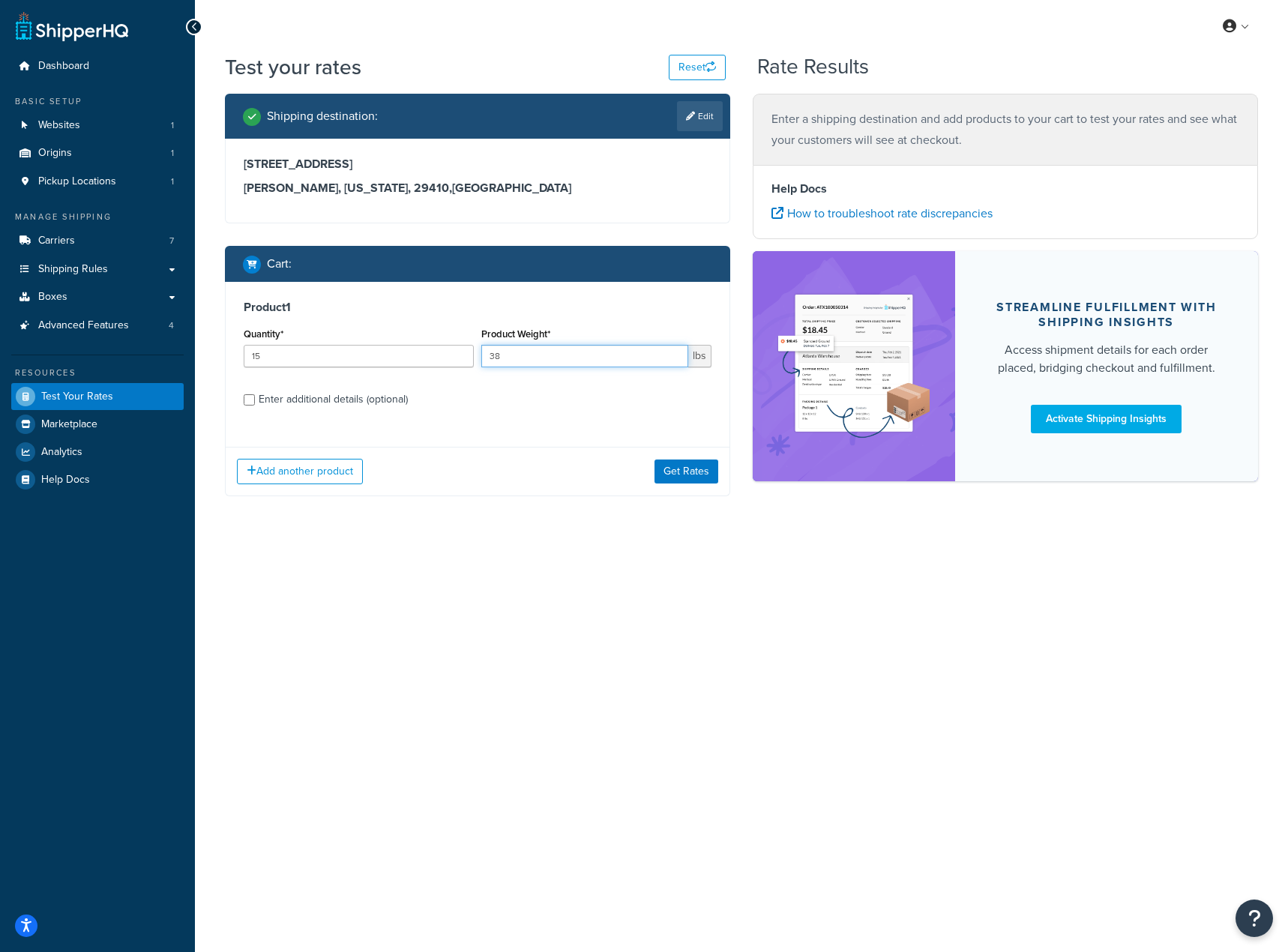
type input "38"
click at [246, 401] on input "Enter additional details (optional)" at bounding box center [249, 400] width 11 height 11
checkbox input "true"
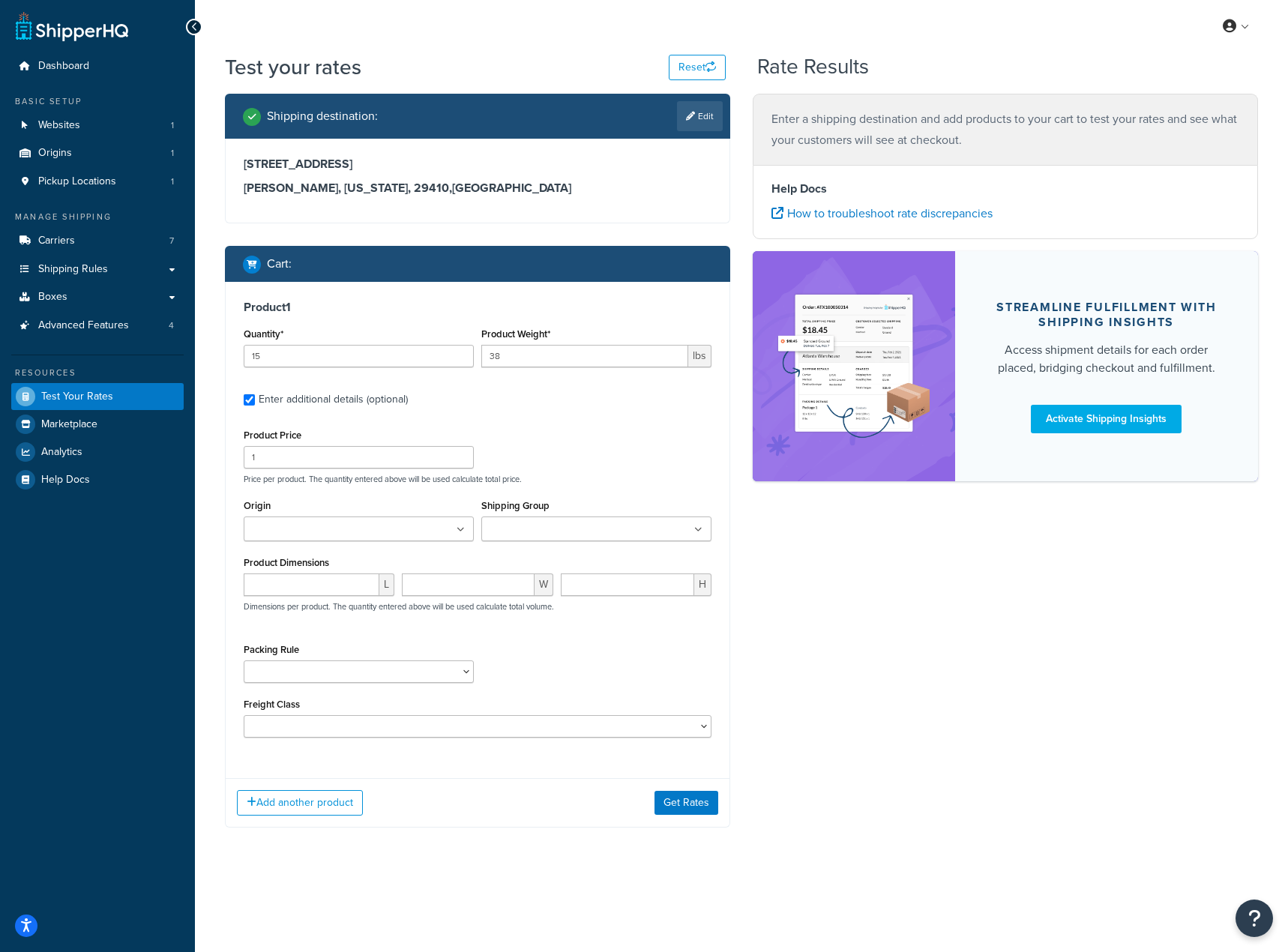
click at [521, 529] on input "Shipping Group" at bounding box center [552, 530] width 133 height 17
click at [545, 462] on div "Product Price 1 Price per product. The quantity entered above will be used calc…" at bounding box center [477, 454] width 476 height 60
click at [673, 807] on button "Get Rates" at bounding box center [686, 807] width 63 height 24
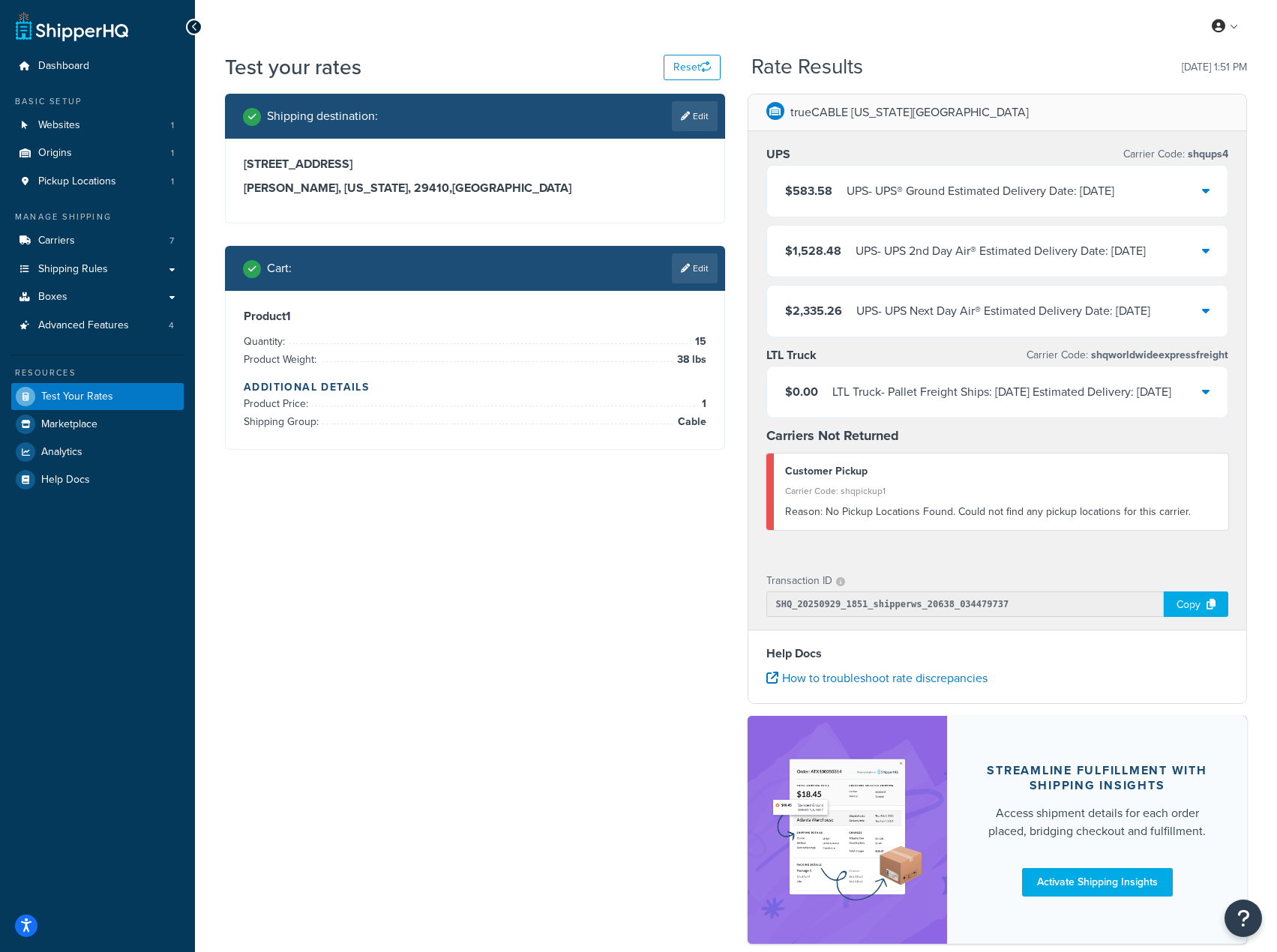
drag, startPoint x: 354, startPoint y: 166, endPoint x: 243, endPoint y: 168, distance: 111.0
click at [243, 168] on h3 "1007 Bankton Circle" at bounding box center [475, 164] width 463 height 15
copy h3 "1007 Bankton Circle"
click at [1197, 617] on div "Copy" at bounding box center [1196, 604] width 64 height 26
click at [723, 273] on div "Cart : Edit" at bounding box center [475, 268] width 500 height 45
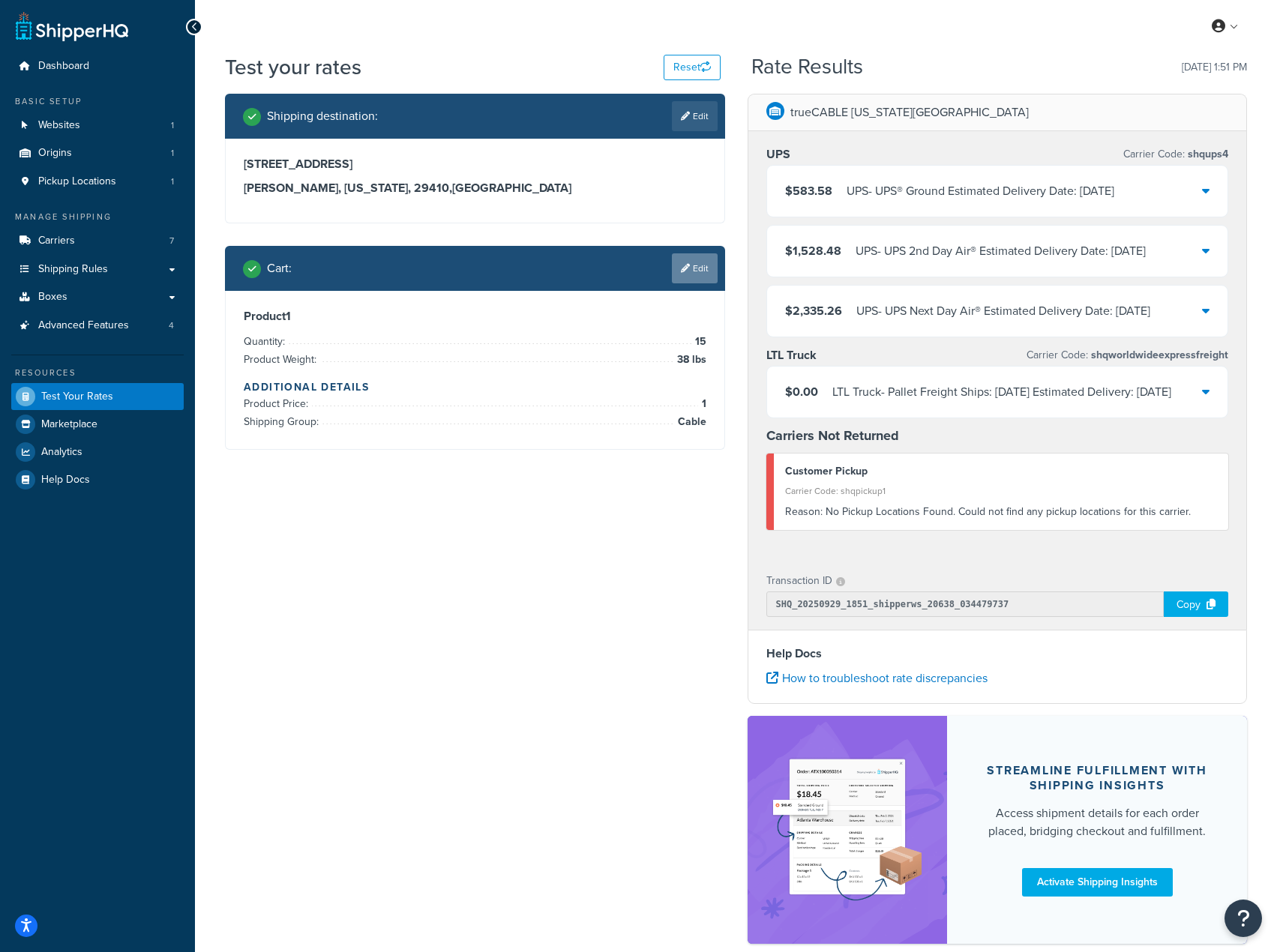
click at [704, 270] on link "Edit" at bounding box center [695, 268] width 46 height 30
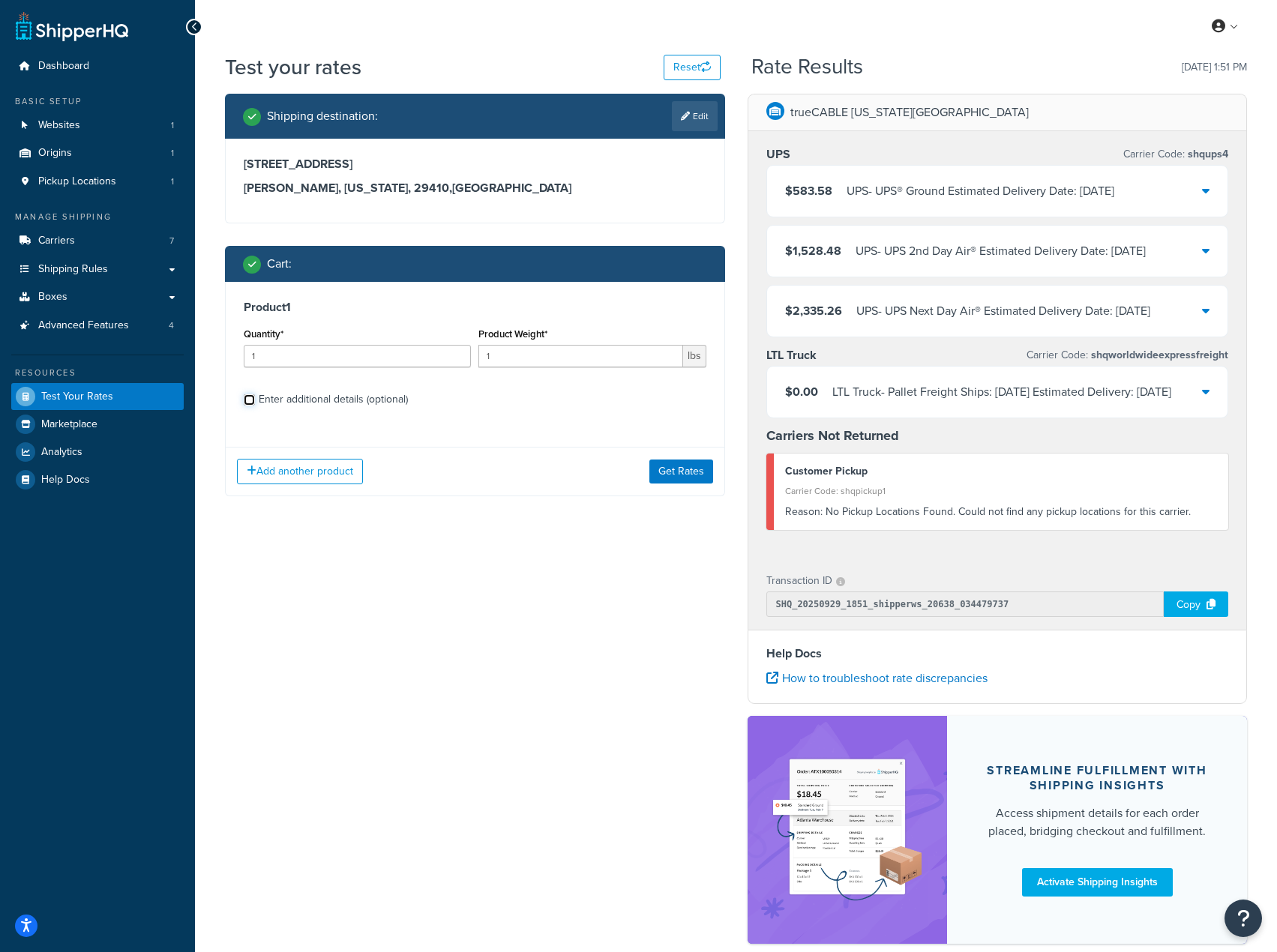
click at [251, 398] on input "Enter additional details (optional)" at bounding box center [249, 400] width 11 height 11
checkbox input "true"
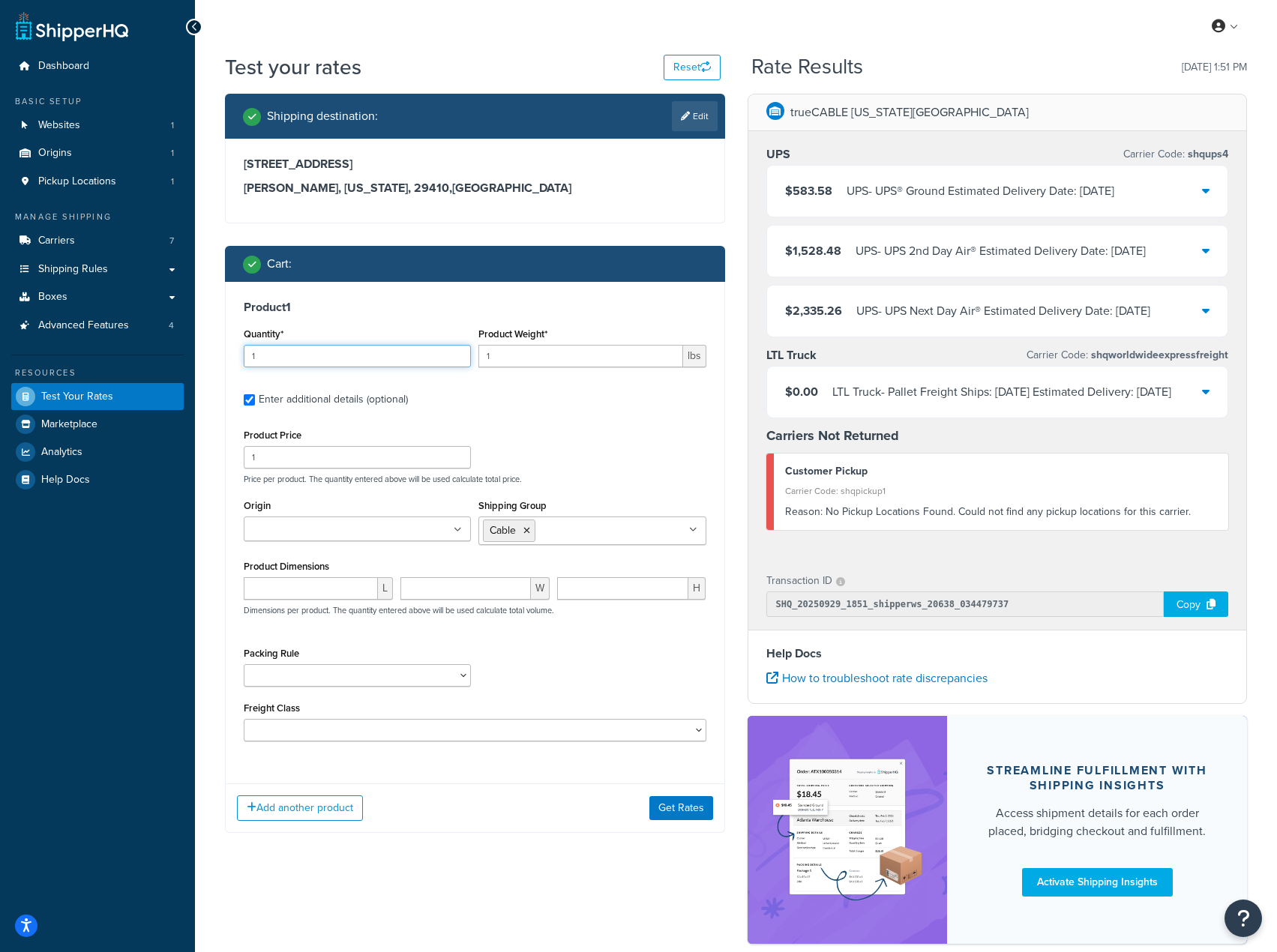
click at [281, 363] on input "1" at bounding box center [356, 356] width 227 height 23
type input "15"
drag, startPoint x: 516, startPoint y: 353, endPoint x: 429, endPoint y: 370, distance: 88.6
click at [429, 370] on div "Quantity* 15 Product Weight* 1 lbs" at bounding box center [475, 352] width 470 height 55
type input "38"
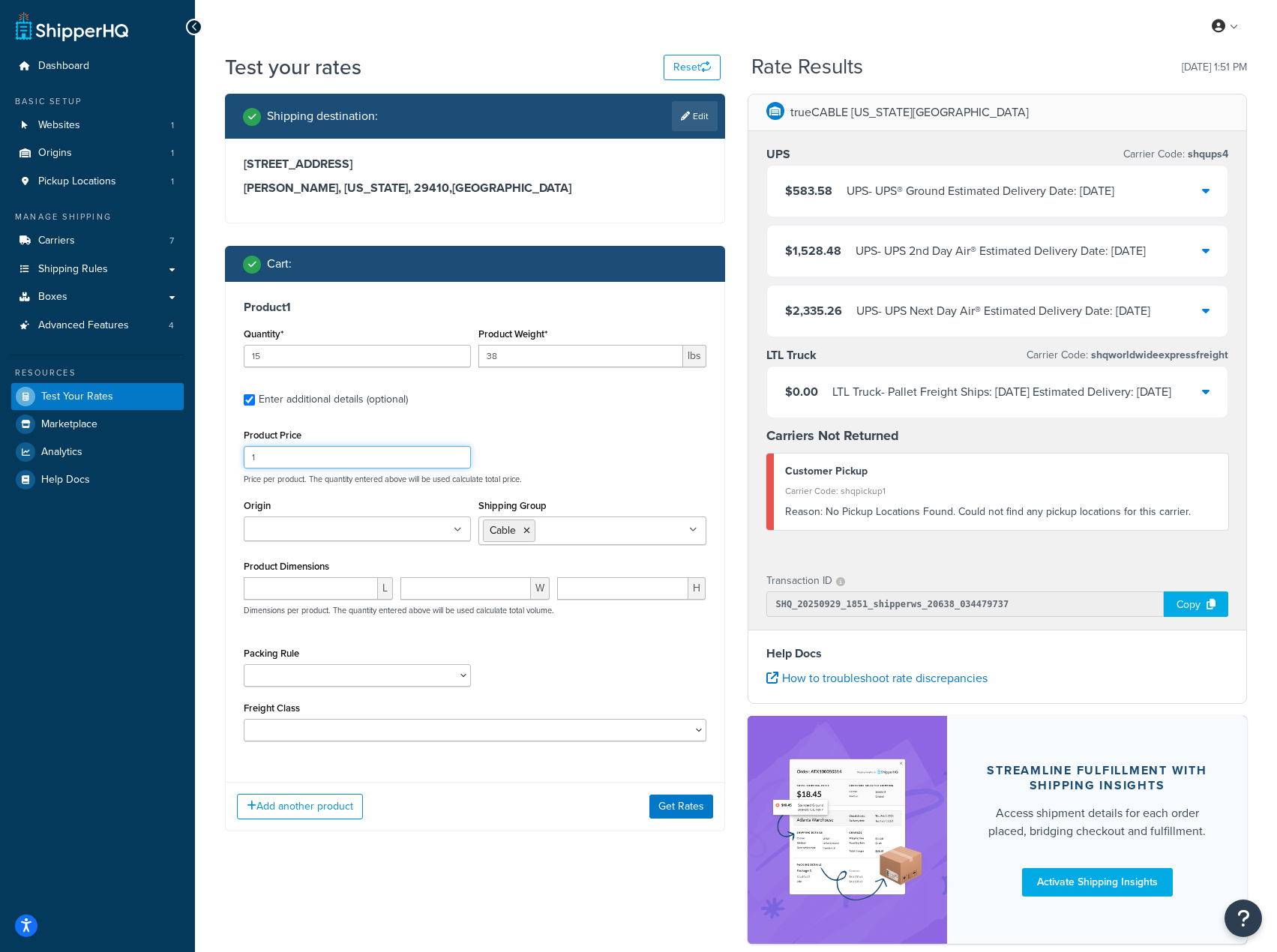
click at [297, 459] on input "1" at bounding box center [356, 457] width 227 height 23
drag, startPoint x: 317, startPoint y: 459, endPoint x: 216, endPoint y: 459, distance: 101.0
click at [216, 459] on div "Shipping destination : Edit 1007 Bankton Circle Hanahan, South Carolina, 29410 …" at bounding box center [475, 474] width 522 height 760
type input "321.75"
click at [309, 534] on input "Origin" at bounding box center [314, 530] width 133 height 17
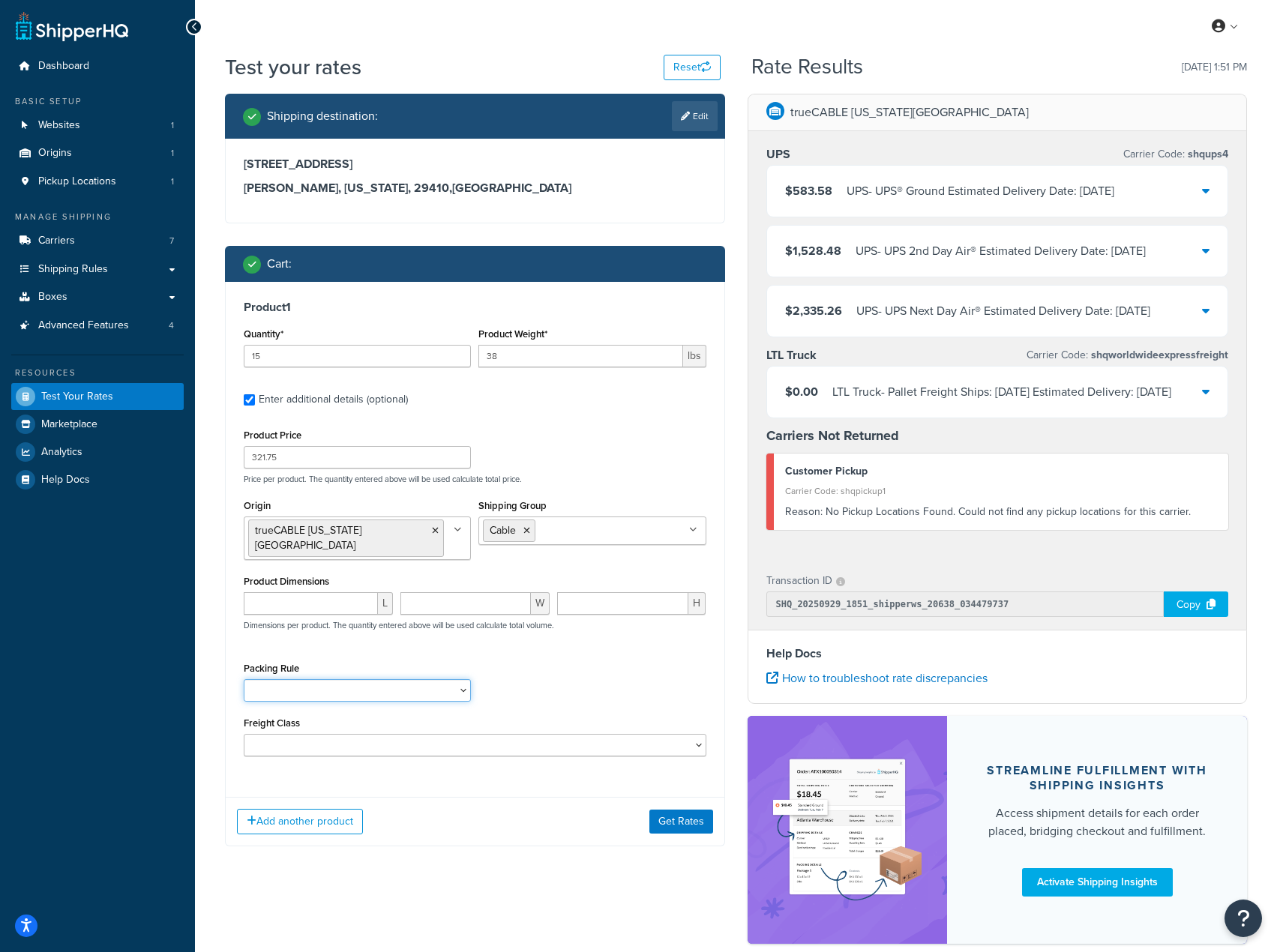
click at [445, 679] on select "Packing Rule" at bounding box center [356, 690] width 227 height 23
click at [415, 734] on select "50 55 60 65 70 77.5 85 92.5 100 110 125 150 175 200 250 300 400 500" at bounding box center [475, 745] width 463 height 23
select select "70"
click at [243, 734] on select "50 55 60 65 70 77.5 85 92.5 100 110 125 150 175 200 250 300 400 500" at bounding box center [475, 745] width 463 height 23
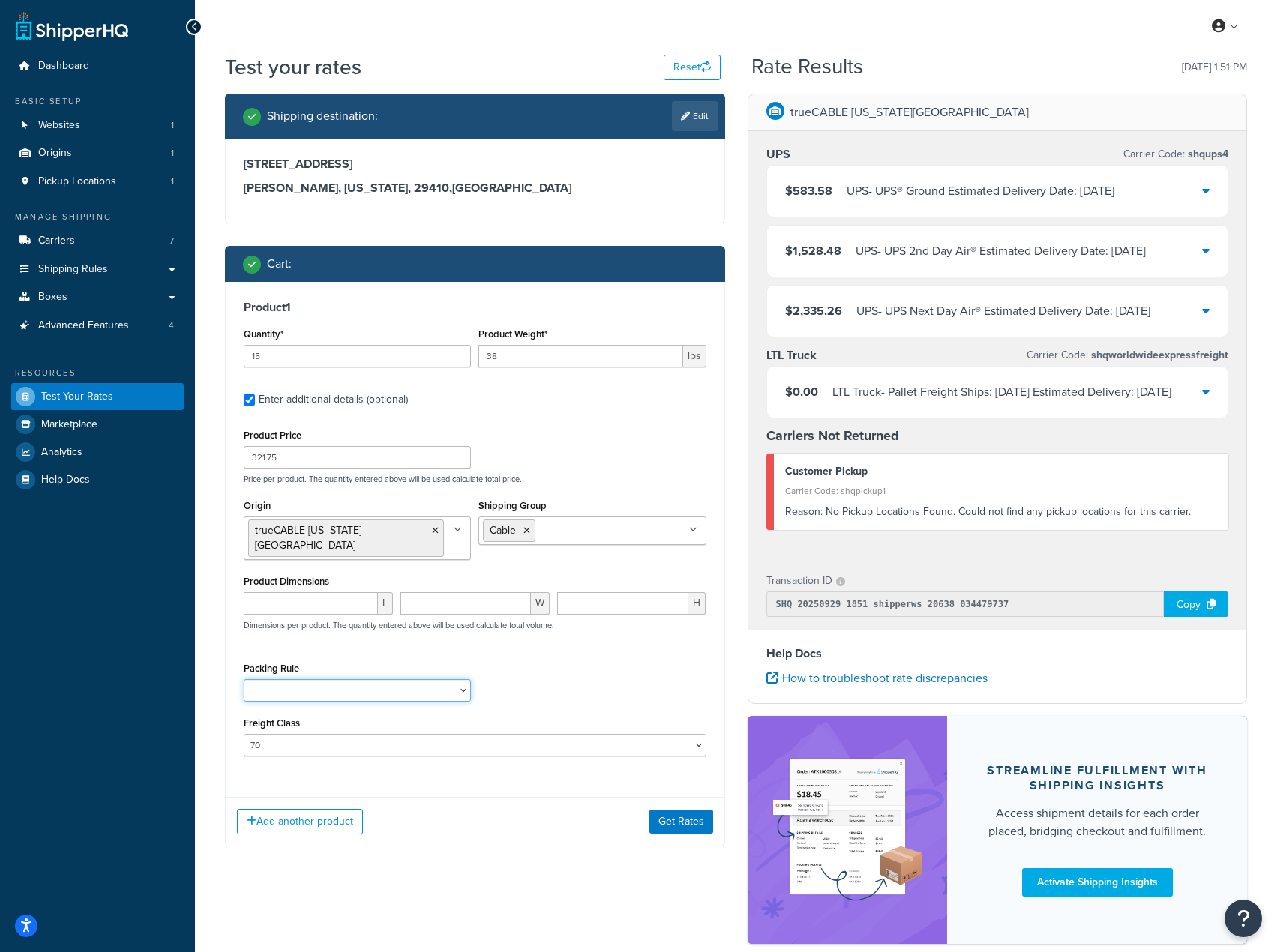
click at [303, 679] on select "Packing Rule" at bounding box center [356, 690] width 227 height 23
click at [313, 592] on input "number" at bounding box center [310, 603] width 134 height 23
type input "15"
click at [466, 592] on input "number" at bounding box center [465, 603] width 130 height 23
type input "15"
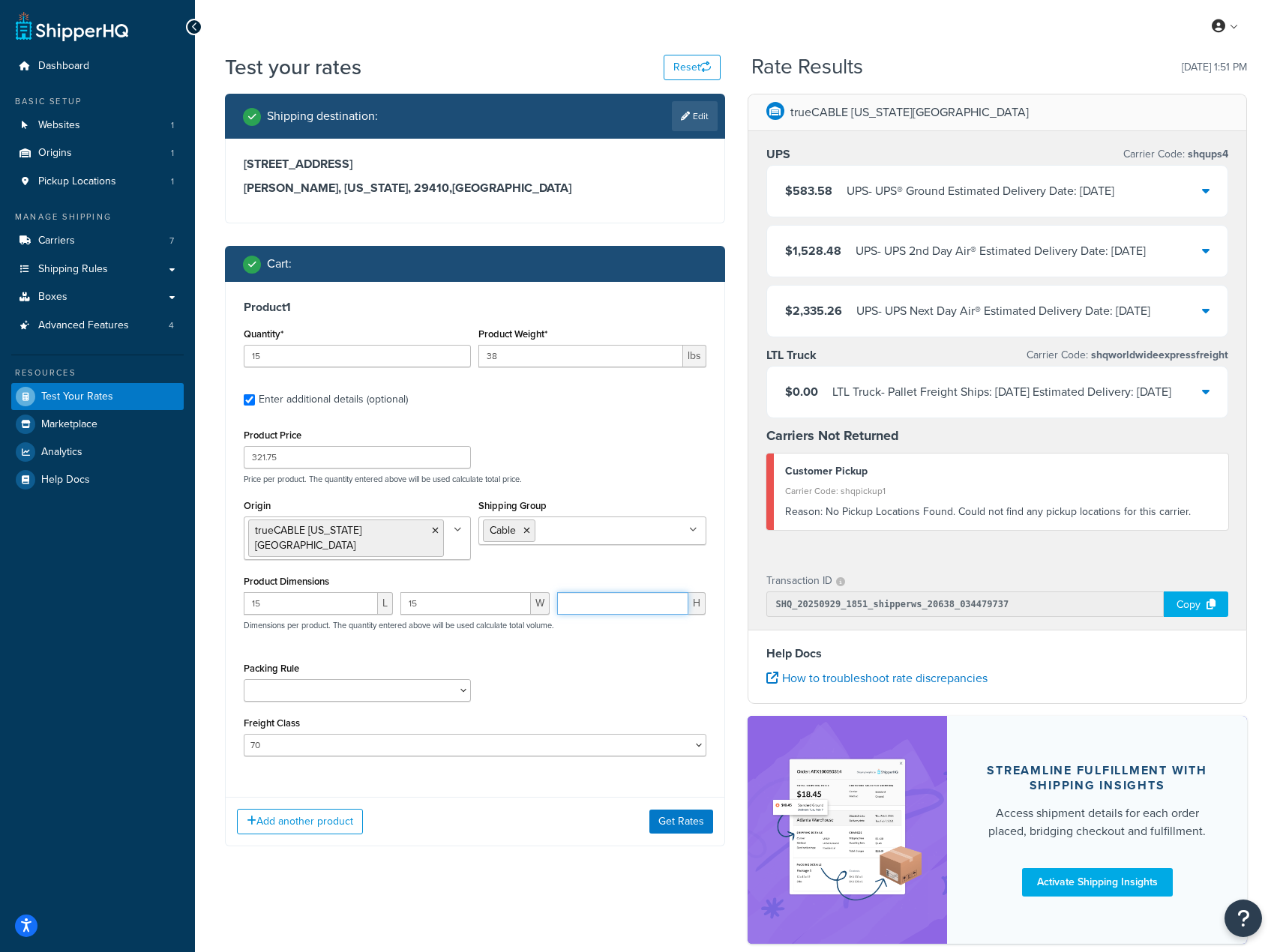
click at [616, 592] on input "number" at bounding box center [623, 603] width 132 height 23
type input "10"
click at [673, 810] on button "Get Rates" at bounding box center [680, 822] width 63 height 24
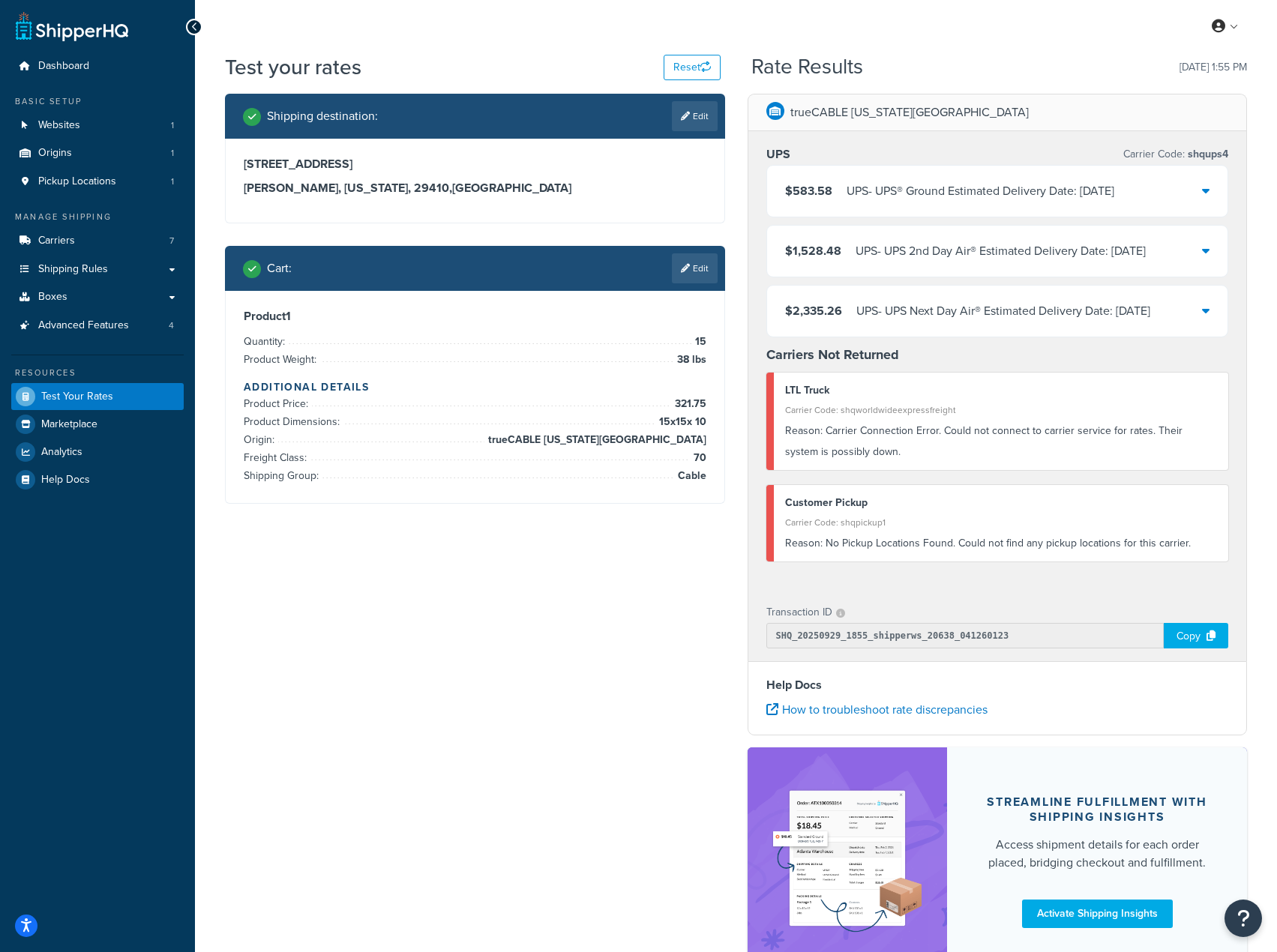
click at [1196, 646] on div "Copy" at bounding box center [1196, 636] width 64 height 26
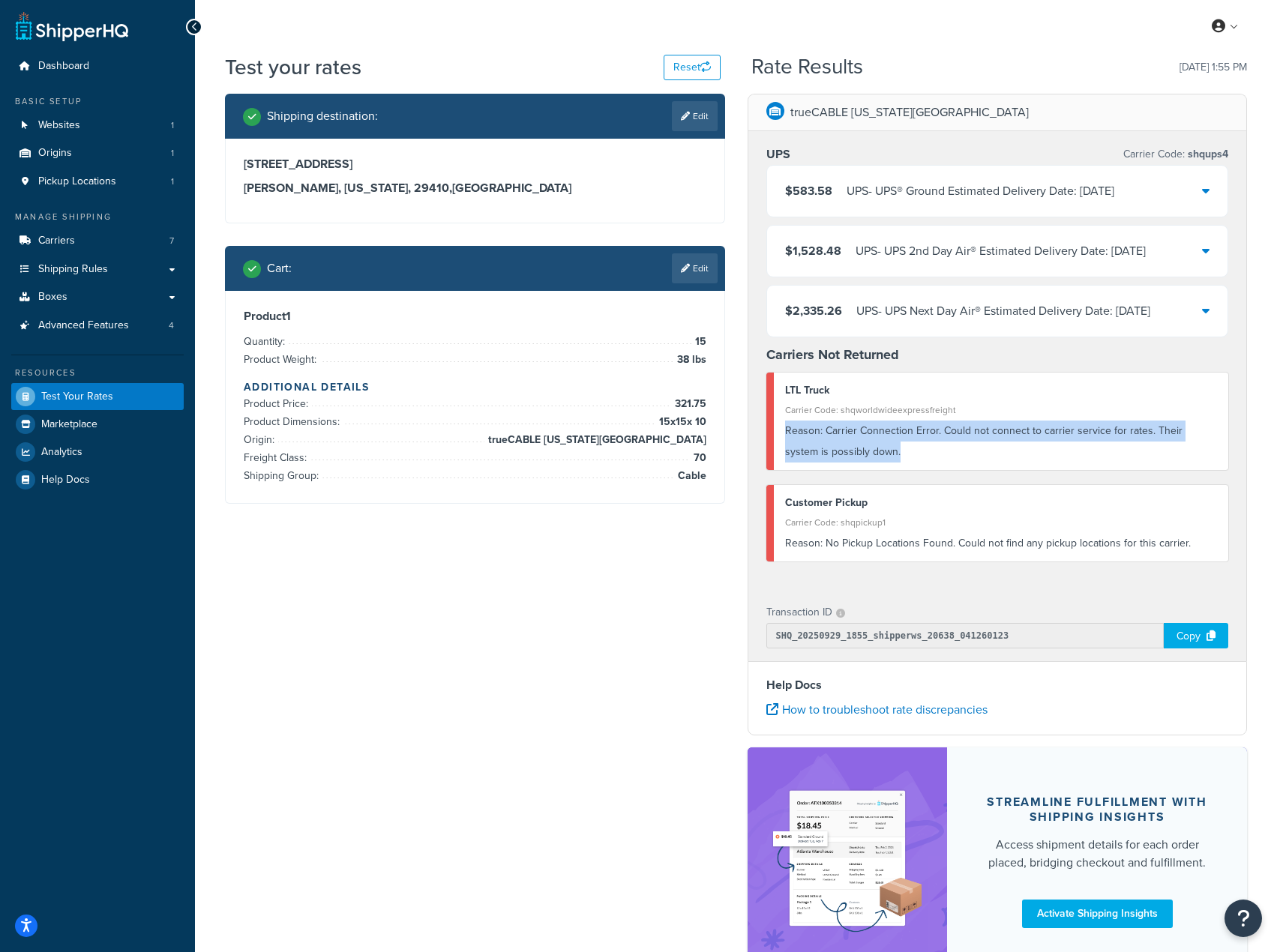
drag, startPoint x: 868, startPoint y: 451, endPoint x: 782, endPoint y: 434, distance: 87.7
click at [782, 434] on div "LTL Truck Carrier Code: shqworldwideexpressfreight Reason: Carrier Connection E…" at bounding box center [998, 421] width 463 height 97
copy div "Reason: Carrier Connection Error. Could not connect to carrier service for rate…"
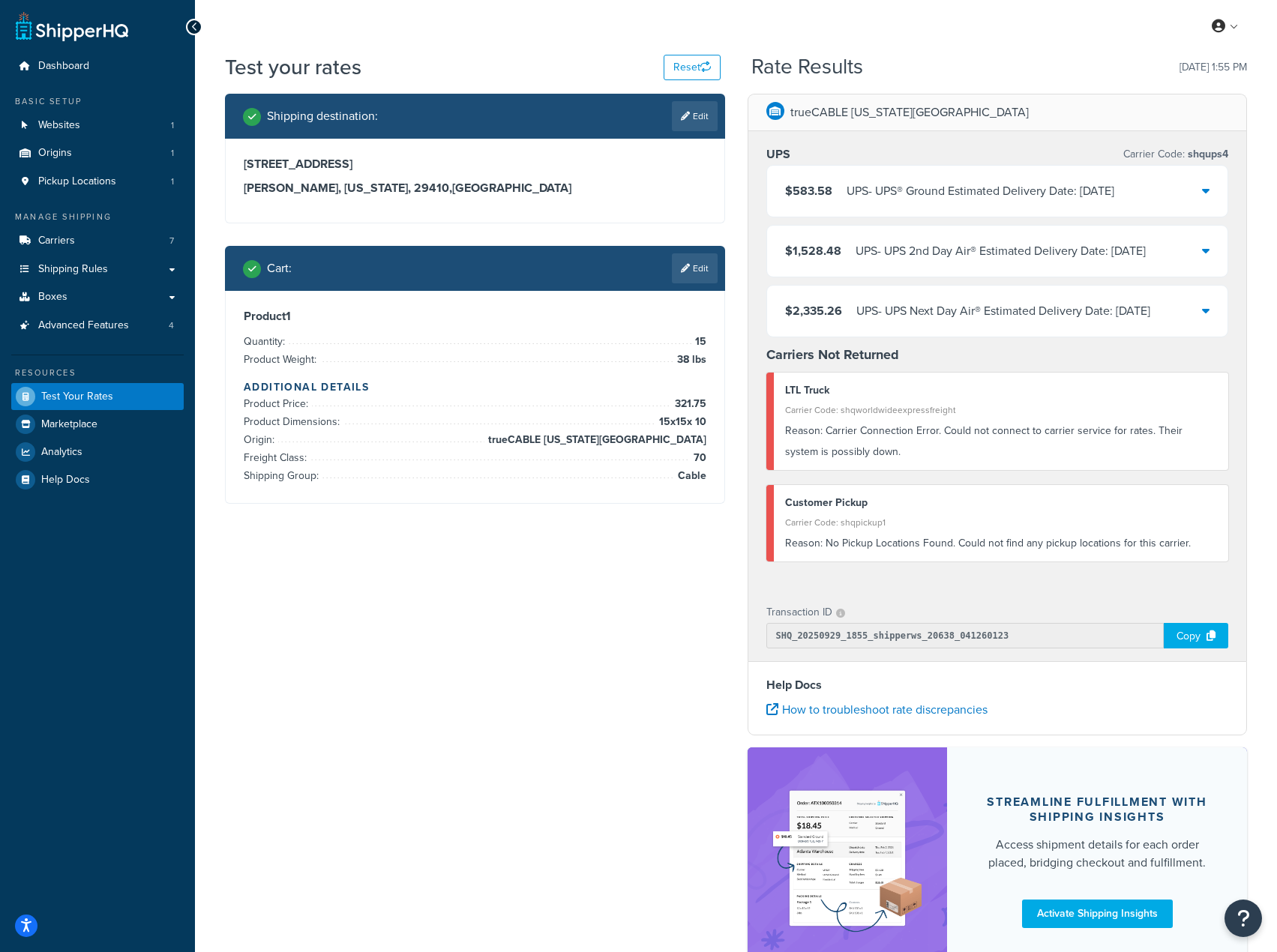
click at [1033, 379] on div "LTL Truck Carrier Code: shqworldwideexpressfreight Reason: Carrier Connection E…" at bounding box center [998, 421] width 463 height 97
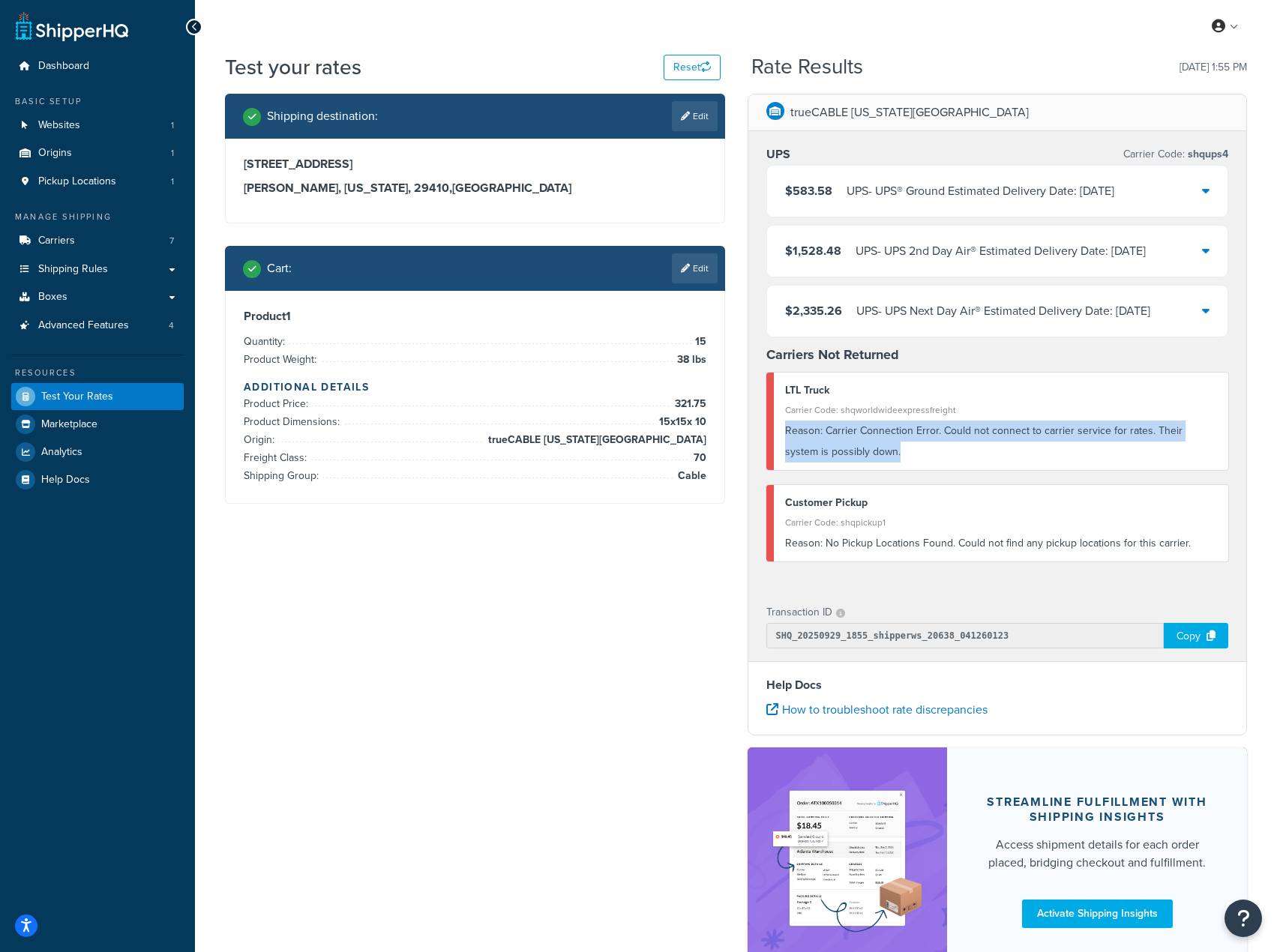
drag, startPoint x: 868, startPoint y: 455, endPoint x: 784, endPoint y: 432, distance: 87.1
click at [784, 432] on div "LTL Truck Carrier Code: shqworldwideexpressfreight Reason: Carrier Connection E…" at bounding box center [998, 421] width 463 height 97
copy div "Reason: Carrier Connection Error. Could not connect to carrier service for rate…"
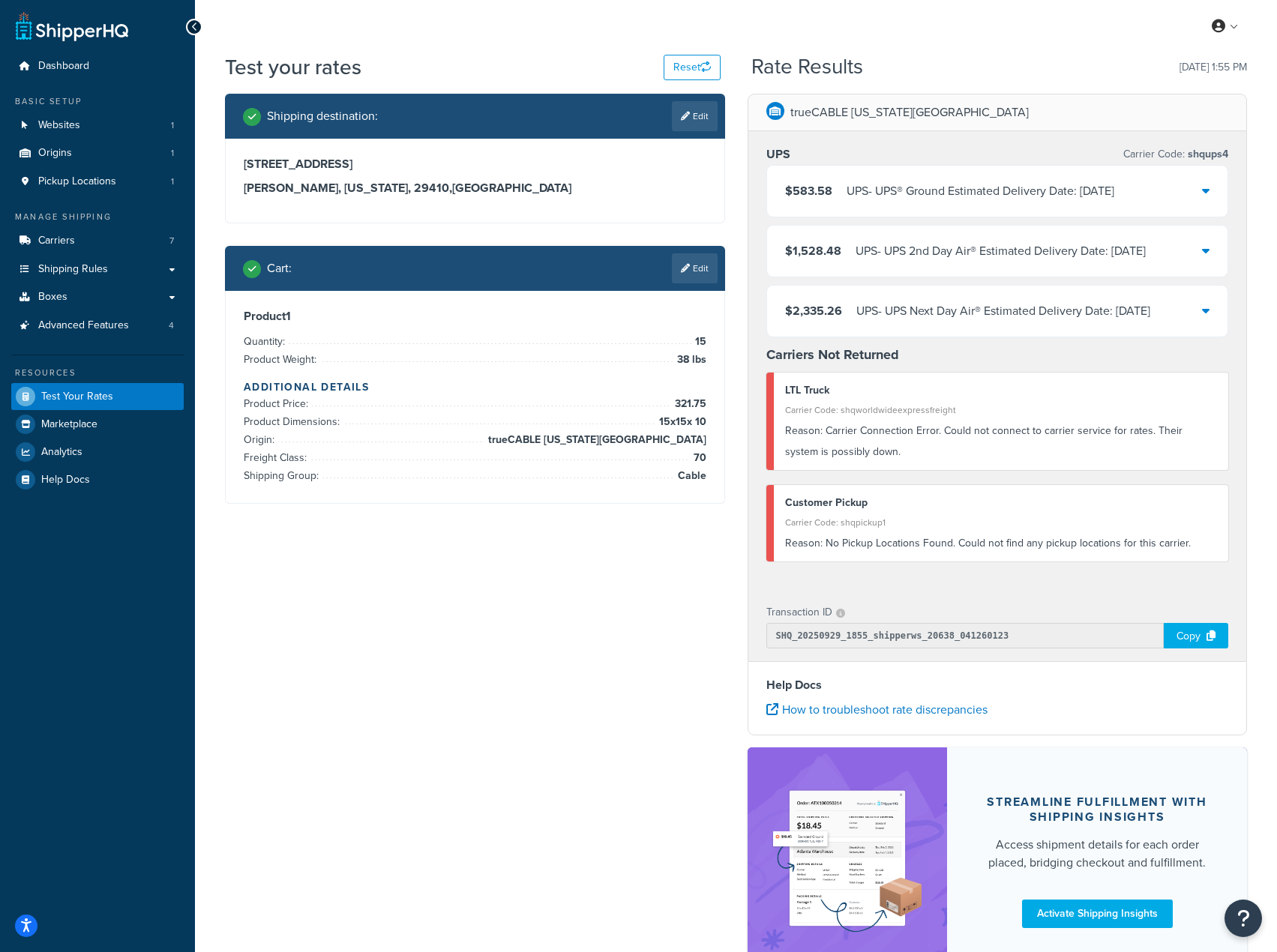
click at [921, 484] on div "UPS Carrier Code: shqups4 $583.58 UPS - UPS® Ground Estimated Delivery Date: 10…" at bounding box center [997, 360] width 498 height 458
drag, startPoint x: 824, startPoint y: 431, endPoint x: 862, endPoint y: 454, distance: 44.4
click at [862, 454] on div "Reason: Carrier Connection Error. Could not connect to carrier service for rate…" at bounding box center [1001, 442] width 432 height 42
copy div "Carrier Connection Error. Could not connect to carrier service for rates. Their…"
